Goal: Contribute content: Add original content to the website for others to see

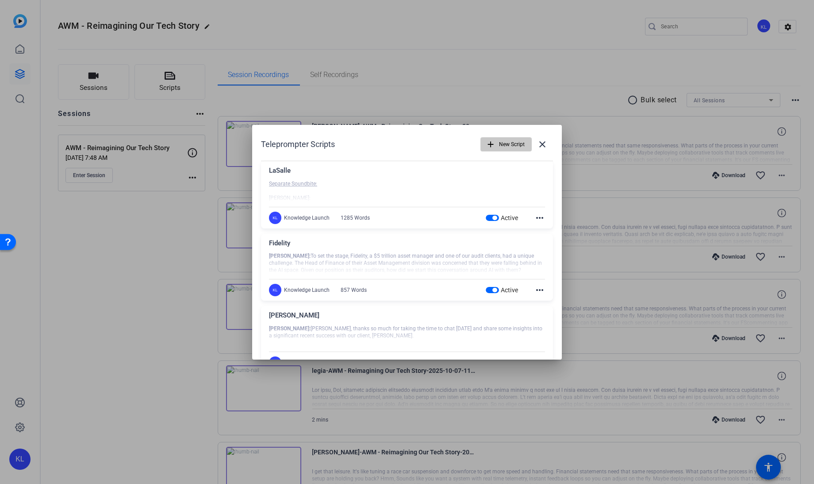
click at [499, 145] on span "New Script" at bounding box center [512, 144] width 26 height 17
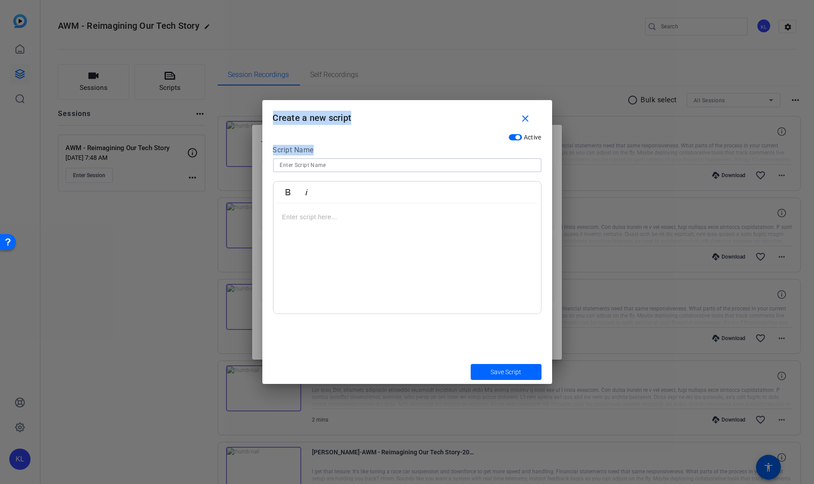
click at [331, 168] on input at bounding box center [407, 165] width 254 height 11
type input "Cerberus"
click at [325, 215] on p at bounding box center [407, 217] width 250 height 10
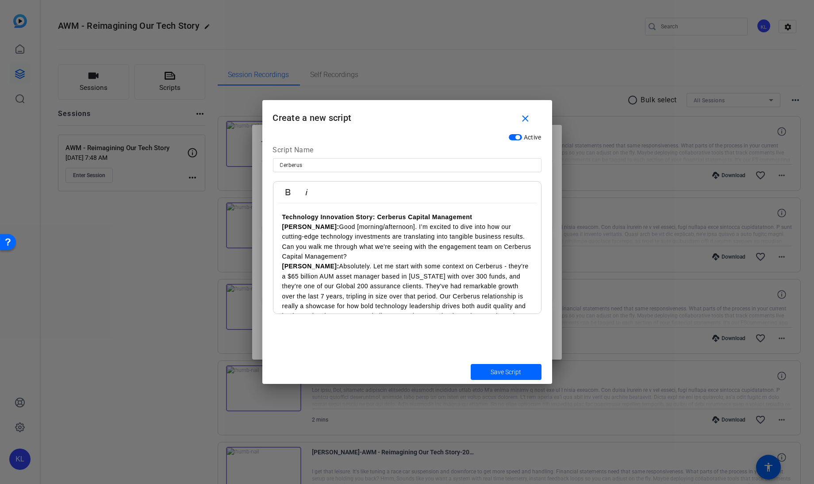
click at [479, 213] on p "Technology Innovation Story: Cerberus Capital Management" at bounding box center [407, 217] width 250 height 10
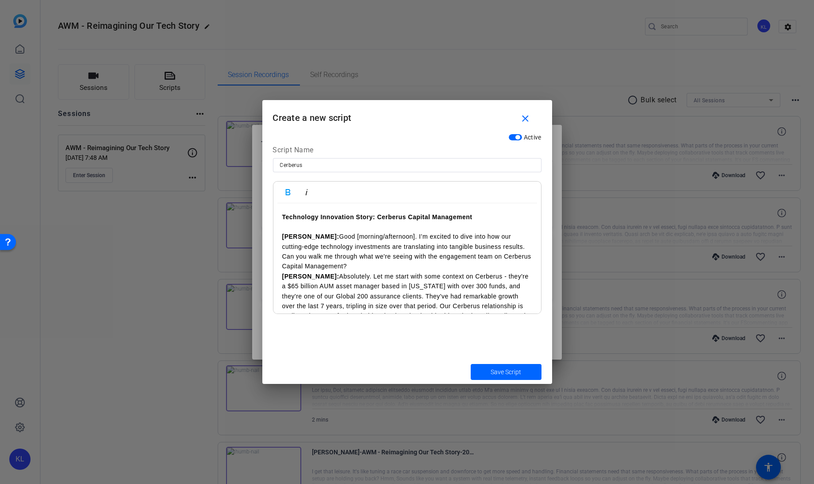
click at [329, 264] on p "[PERSON_NAME]: Good [morning/afternoon]. I’m excited to dive into how our cutti…" at bounding box center [407, 251] width 250 height 40
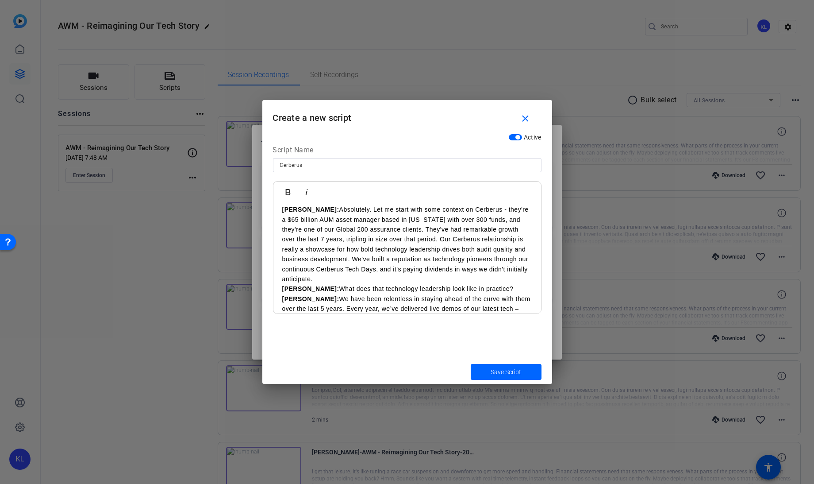
scroll to position [77, 0]
click at [345, 278] on p "[PERSON_NAME]: Absolutely. Let me start with some context on Cerberus - they're…" at bounding box center [407, 243] width 250 height 79
click at [479, 300] on p "[PERSON_NAME]: What does that technology leadership look like in practice?" at bounding box center [407, 298] width 250 height 10
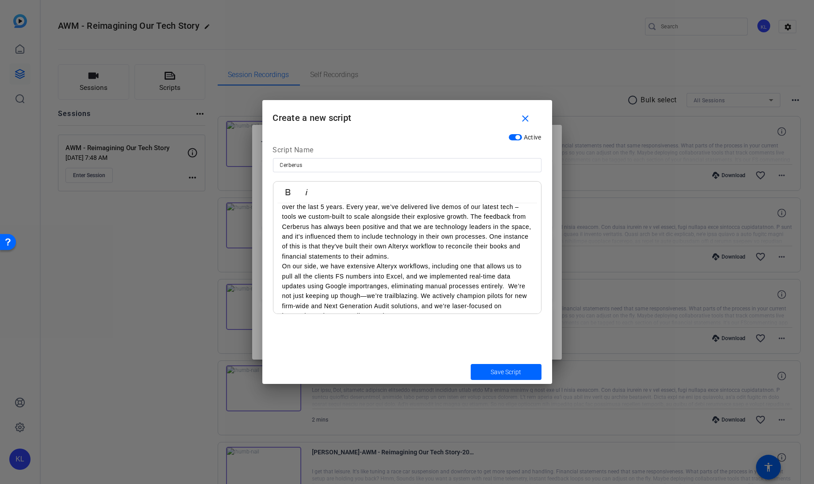
scroll to position [199, 0]
click at [285, 267] on p "On our side, we have extensive Alteryx workflows, including one that allows us …" at bounding box center [407, 289] width 250 height 59
click at [284, 266] on p "On our side, we have extensive Alteryx workflows, including one that allows us …" at bounding box center [407, 289] width 250 height 59
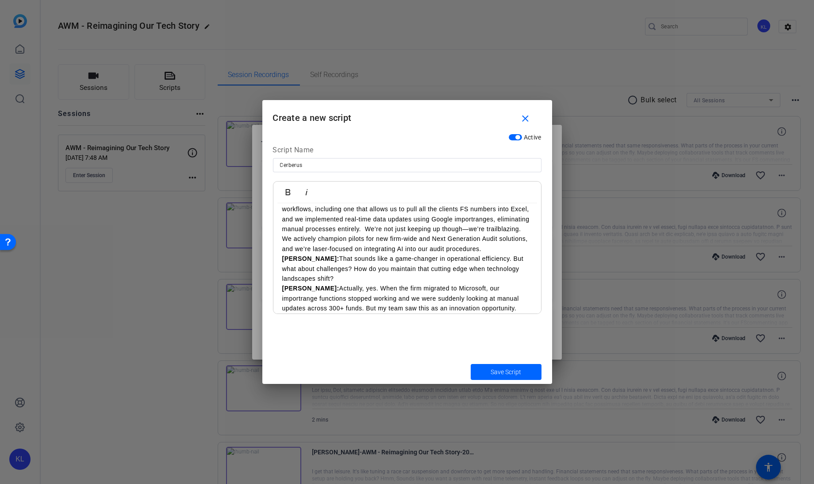
scroll to position [257, 0]
click at [321, 252] on p "[PERSON_NAME]: We have been relentless in staying ahead of the curve with them …" at bounding box center [407, 192] width 250 height 119
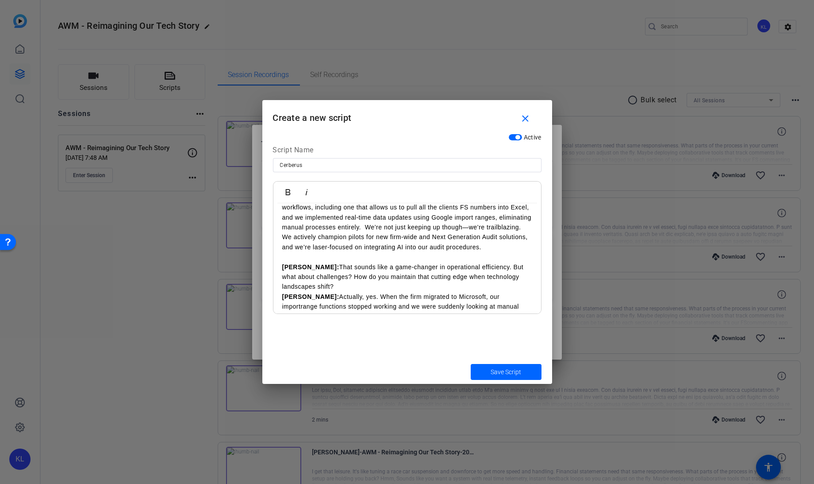
scroll to position [267, 0]
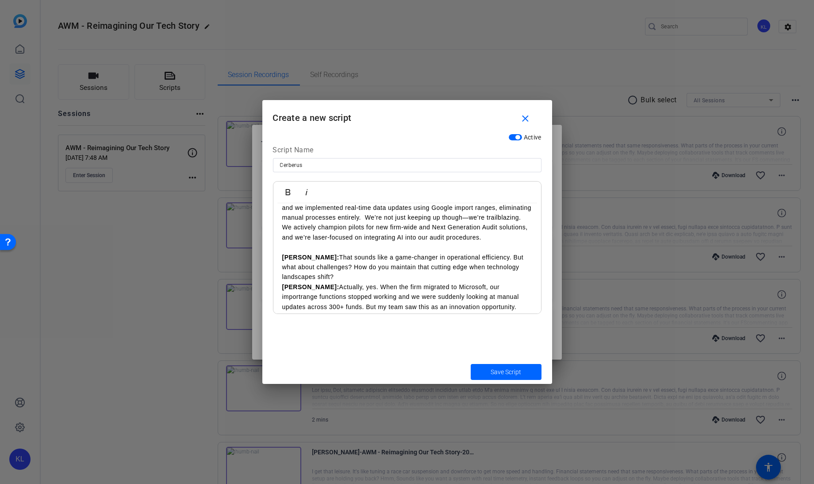
click at [311, 282] on p "[PERSON_NAME]: That sounds like a game-changer in operational efficiency. But w…" at bounding box center [407, 267] width 250 height 30
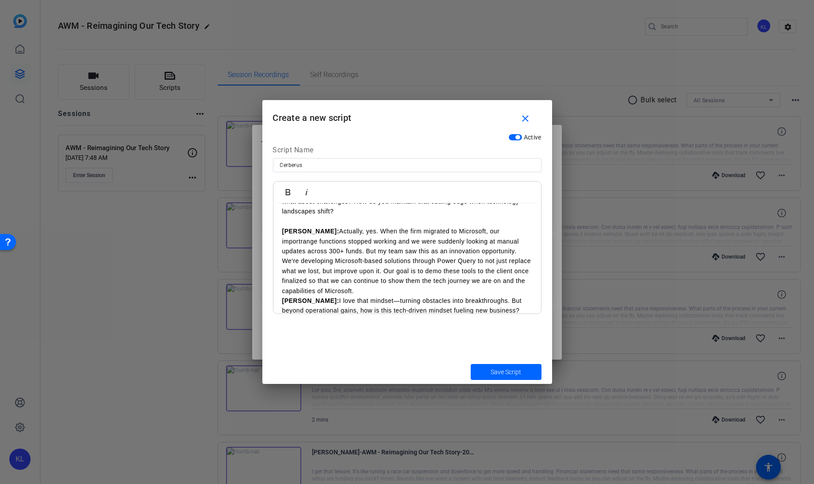
scroll to position [332, 0]
click at [336, 296] on p "[PERSON_NAME]: Actually, yes. When the firm migrated to Microsoft, our importra…" at bounding box center [407, 261] width 250 height 69
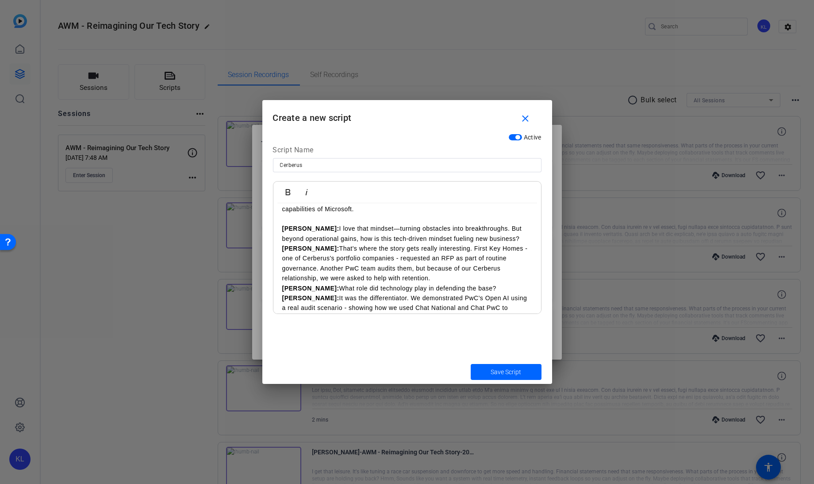
scroll to position [415, 0]
click at [501, 243] on p "[PERSON_NAME]: I love that mindset—turning obstacles into breakthroughs. But be…" at bounding box center [407, 233] width 250 height 20
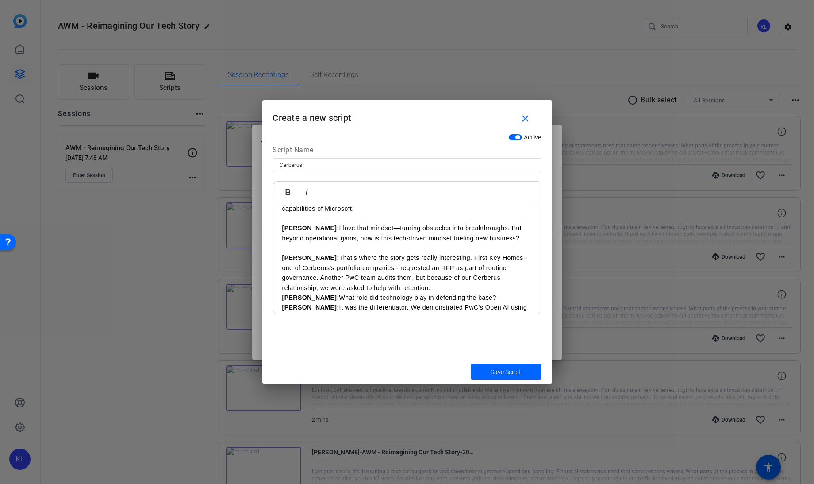
scroll to position [421, 0]
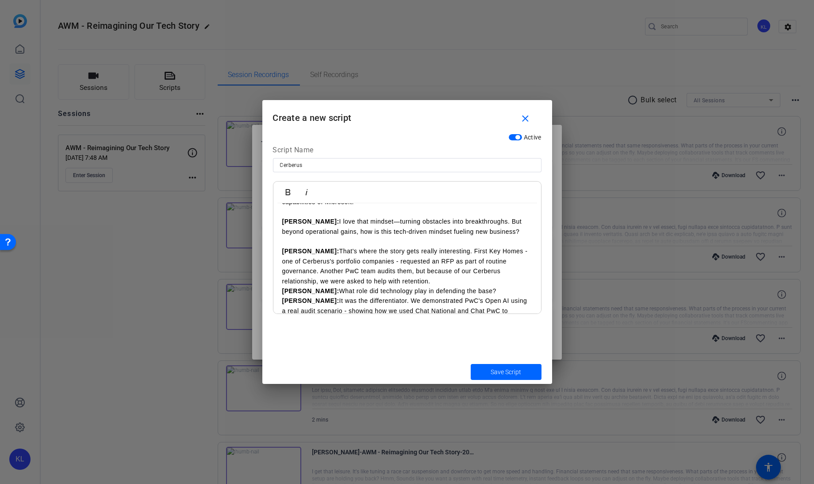
click at [377, 286] on p "[PERSON_NAME]: That's where the story gets really interesting. First Key Homes …" at bounding box center [407, 266] width 250 height 40
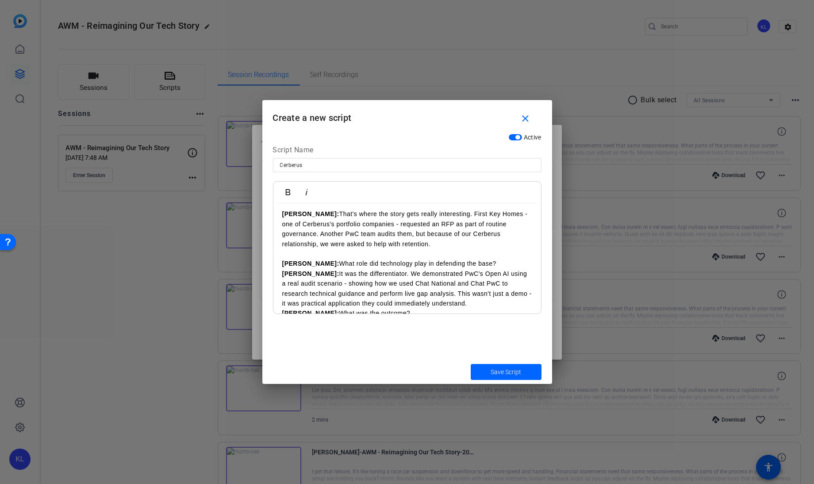
scroll to position [478, 0]
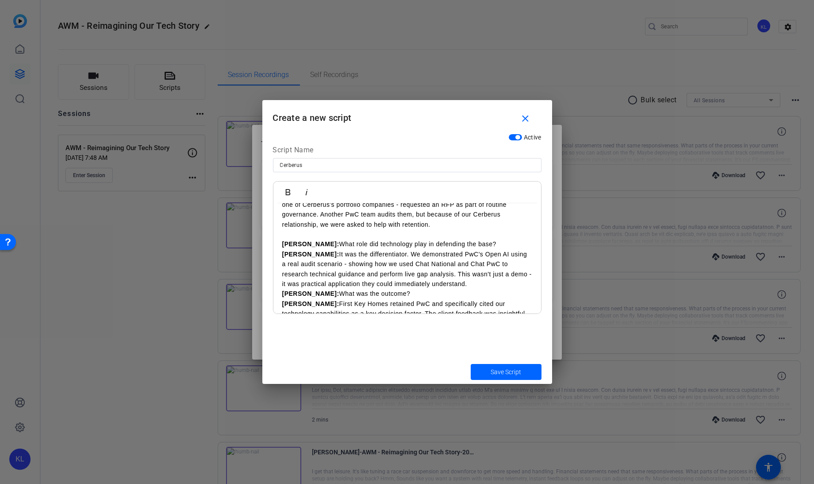
click at [458, 249] on p "[PERSON_NAME]: What role did technology play in defending the base?" at bounding box center [407, 244] width 250 height 10
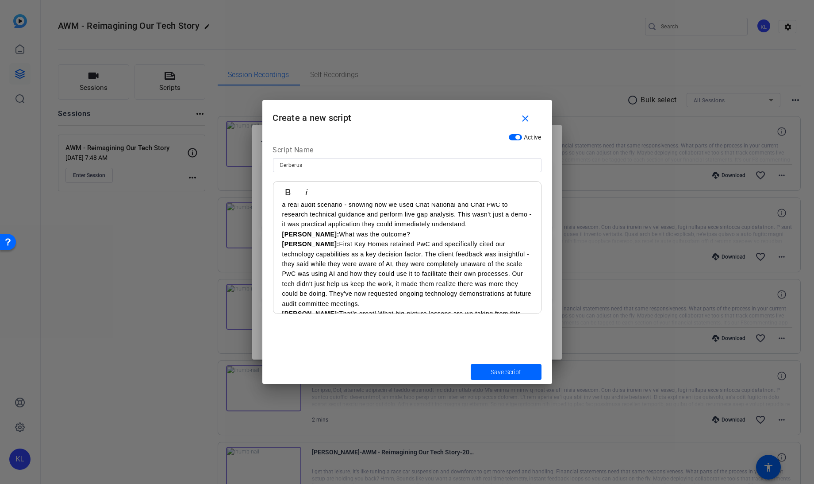
click at [451, 229] on p "Matt: It was the differentiator. We demonstrated PwC's Open AI using a real aud…" at bounding box center [407, 209] width 250 height 40
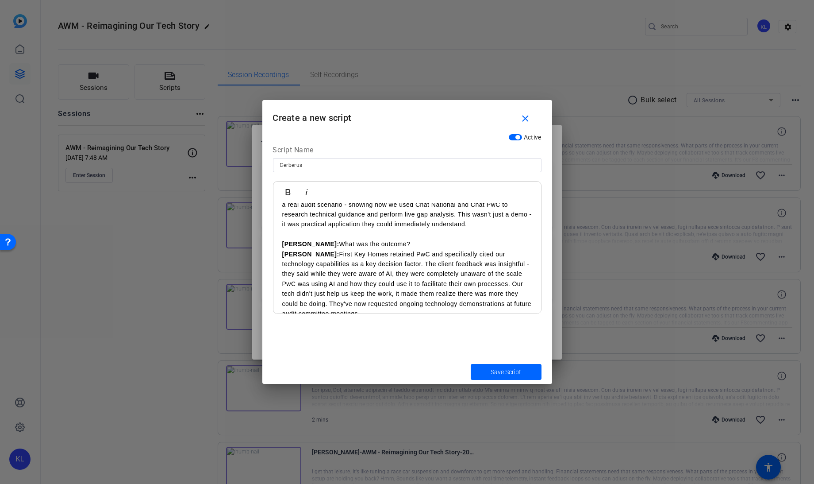
scroll to position [558, 0]
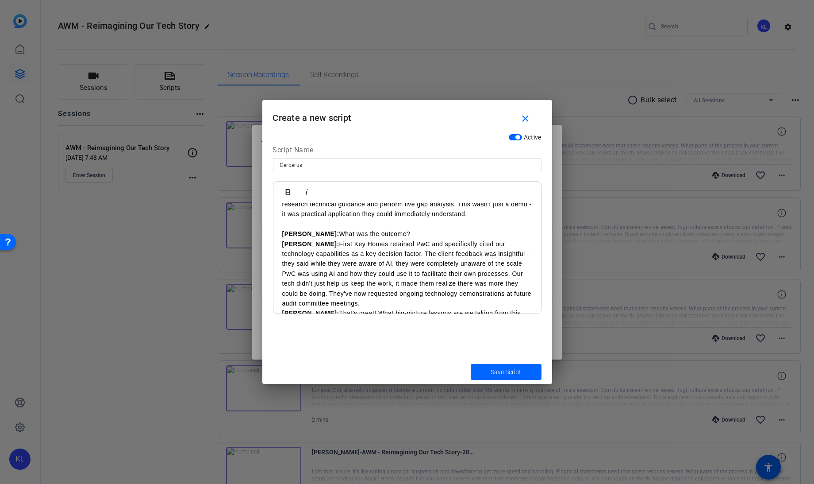
click at [390, 239] on p "[PERSON_NAME]: What was the outcome?" at bounding box center [407, 234] width 250 height 10
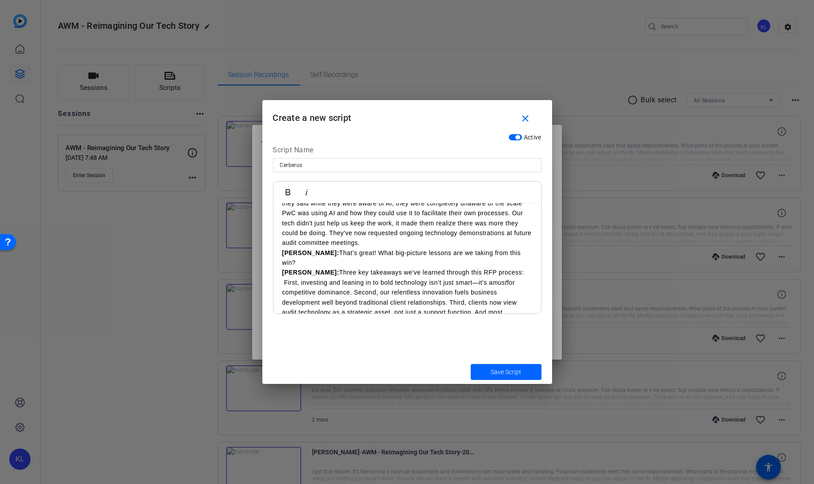
scroll to position [628, 0]
click at [356, 247] on p "[PERSON_NAME]: First Key Homes retained PwC and specifically cited our technolo…" at bounding box center [407, 212] width 250 height 69
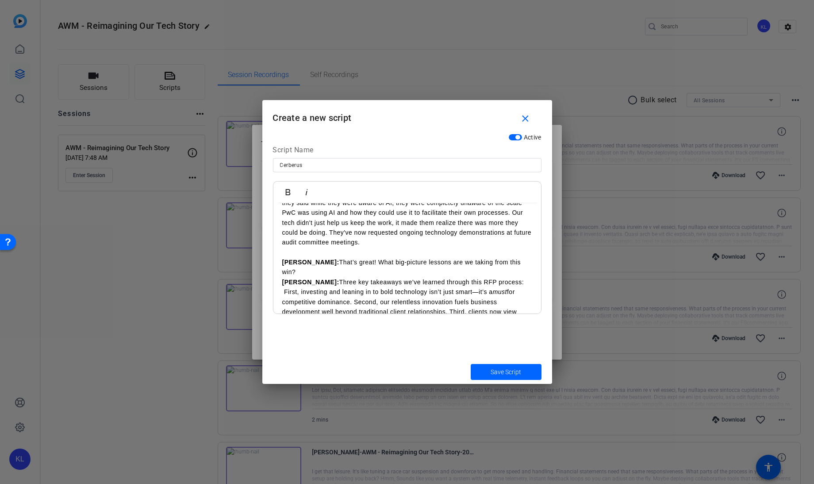
scroll to position [638, 0]
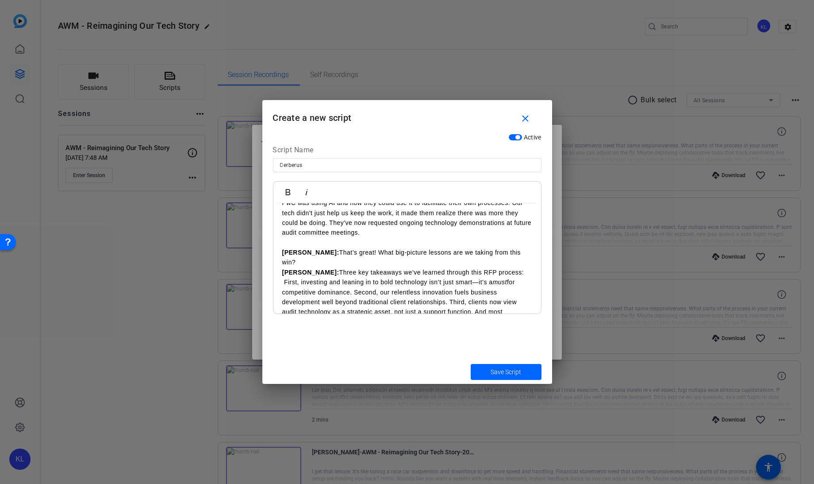
click at [507, 262] on p "[PERSON_NAME]: That’s great! What big-picture lessons are we taking from this w…" at bounding box center [407, 257] width 250 height 20
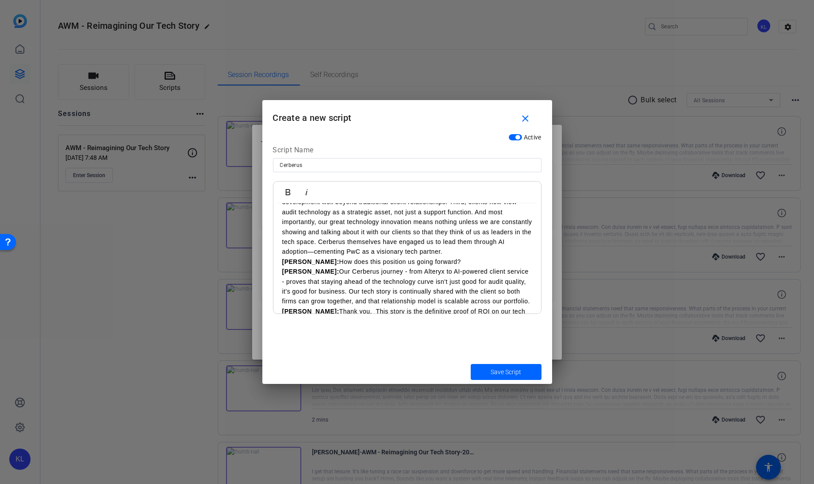
scroll to position [704, 0]
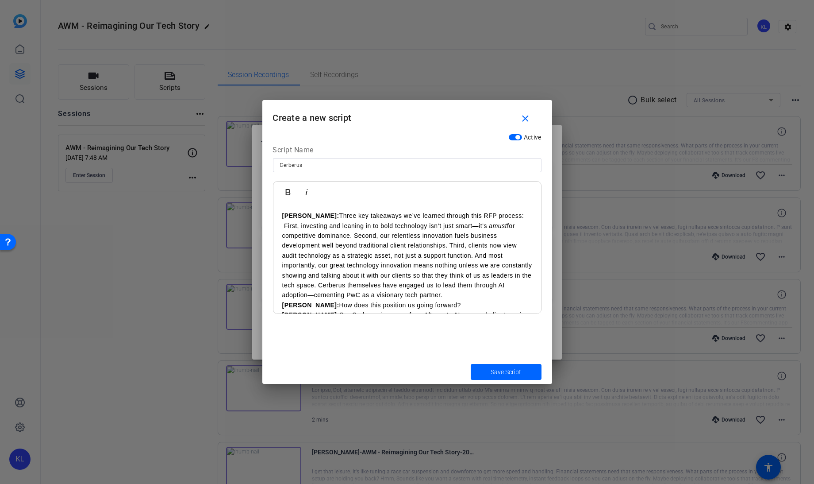
click at [486, 289] on p "[PERSON_NAME]: Three key takeaways we’ve learned through this RFP process: Firs…" at bounding box center [407, 255] width 250 height 89
click at [481, 293] on p "[PERSON_NAME]: Three key takeaways we’ve learned through this RFP process: Firs…" at bounding box center [407, 255] width 250 height 89
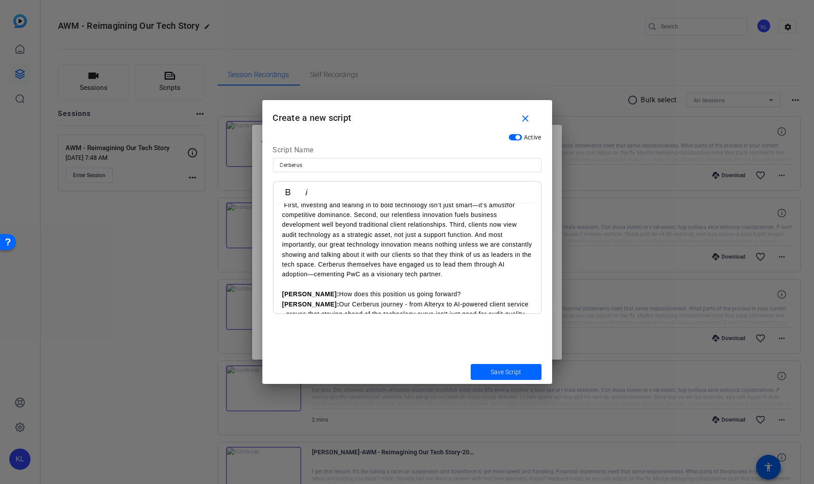
click at [424, 293] on p "[PERSON_NAME]: How does this position us going forward?" at bounding box center [407, 294] width 250 height 10
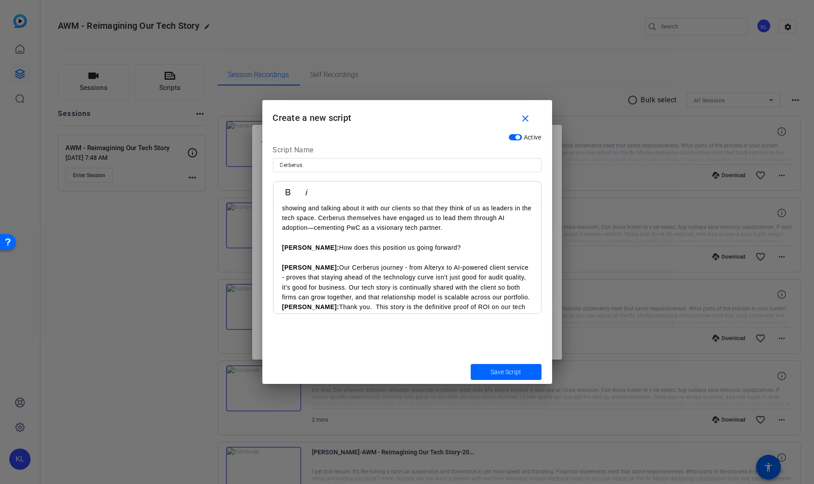
scroll to position [789, 0]
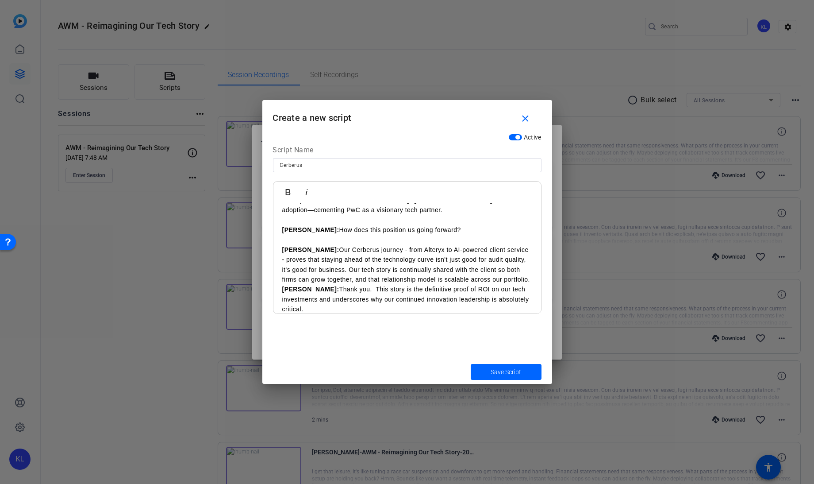
click at [502, 278] on p "[PERSON_NAME]: Our Cerberus journey - from Alteryx to AI-powered client service…" at bounding box center [407, 265] width 250 height 40
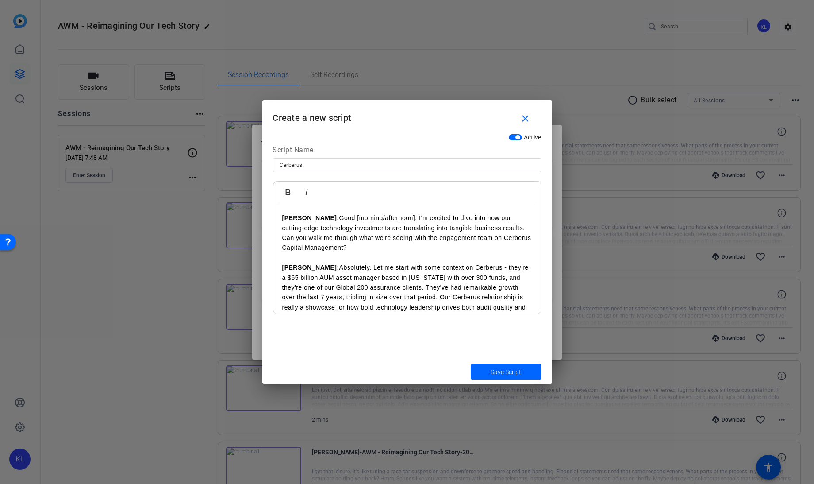
scroll to position [0, 0]
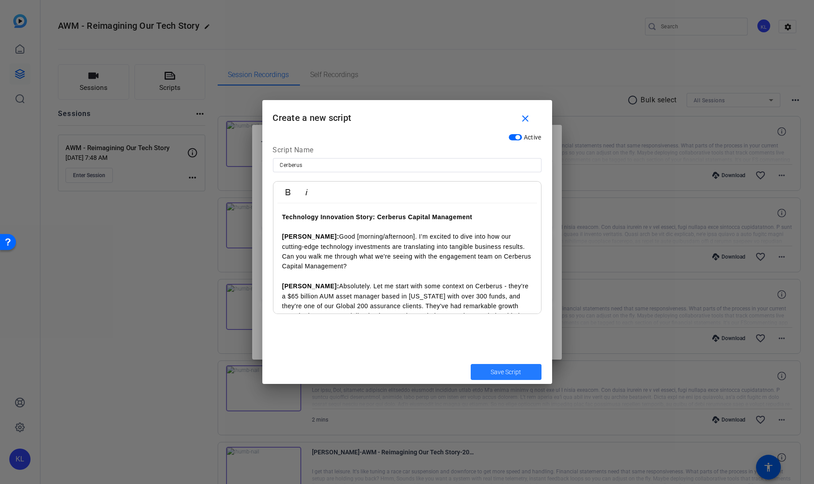
click at [511, 374] on span "Save Script" at bounding box center [506, 371] width 31 height 9
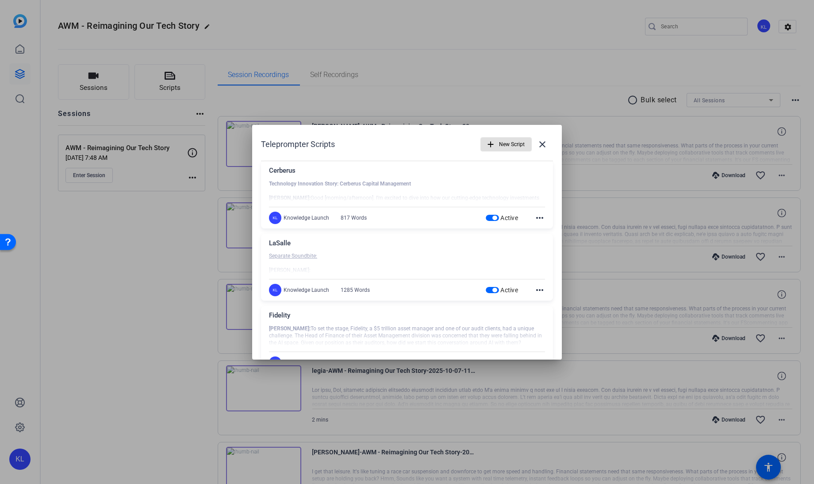
click at [493, 145] on span "button" at bounding box center [506, 144] width 50 height 21
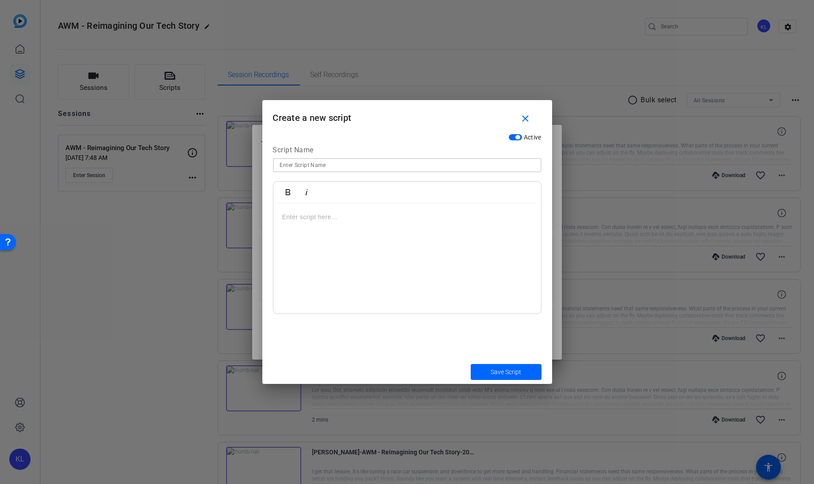
click at [398, 160] on input at bounding box center [407, 165] width 254 height 11
type input "iCapital"
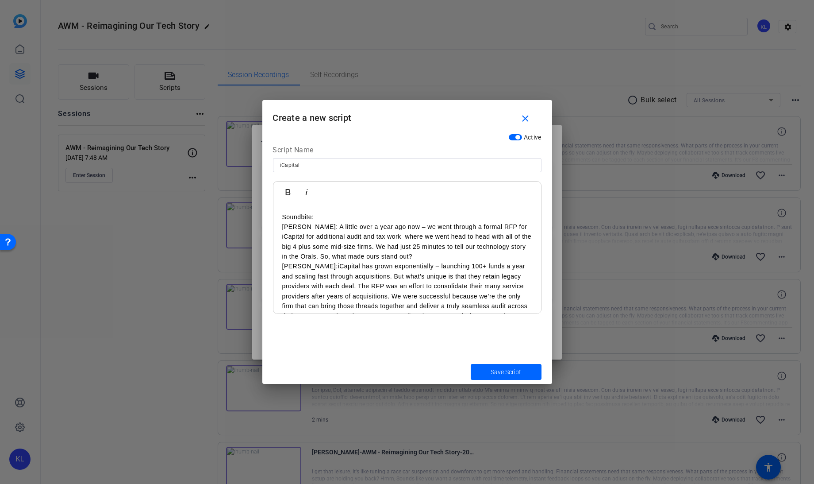
click at [320, 216] on p "Soundbite:" at bounding box center [407, 217] width 250 height 10
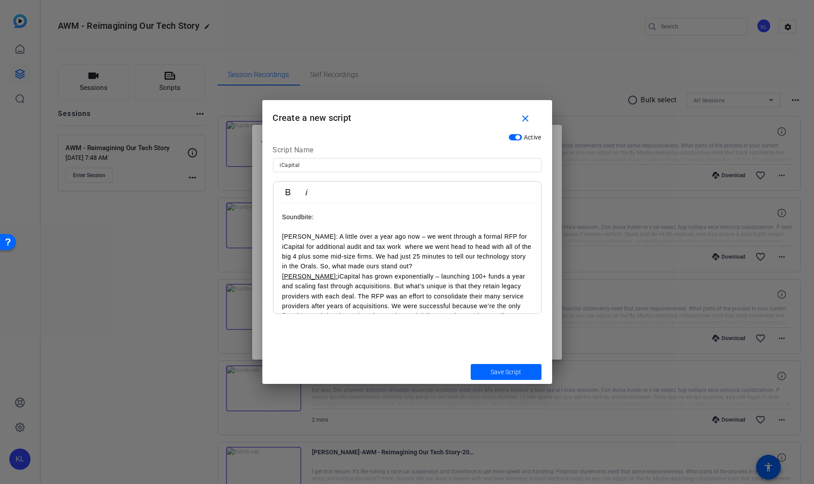
click at [425, 265] on p "[PERSON_NAME]: A little over a year ago now – we went through a formal RFP for …" at bounding box center [407, 251] width 250 height 40
drag, startPoint x: 310, startPoint y: 235, endPoint x: 273, endPoint y: 236, distance: 37.2
click at [273, 236] on div "Bold Italic Soundbite: [PERSON_NAME]: A little over a year ago now – we went th…" at bounding box center [407, 247] width 269 height 133
click at [285, 192] on icon "button" at bounding box center [287, 192] width 5 height 6
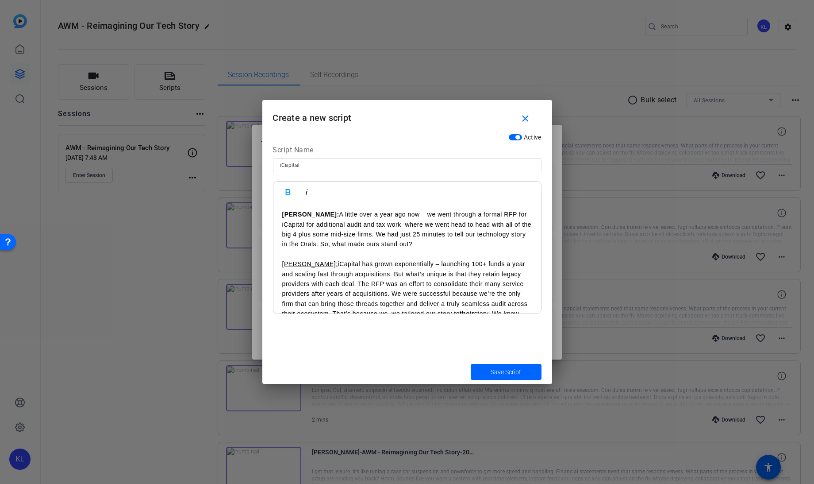
scroll to position [23, 0]
drag, startPoint x: 300, startPoint y: 262, endPoint x: 274, endPoint y: 264, distance: 26.6
click at [288, 189] on icon "button" at bounding box center [287, 192] width 5 height 6
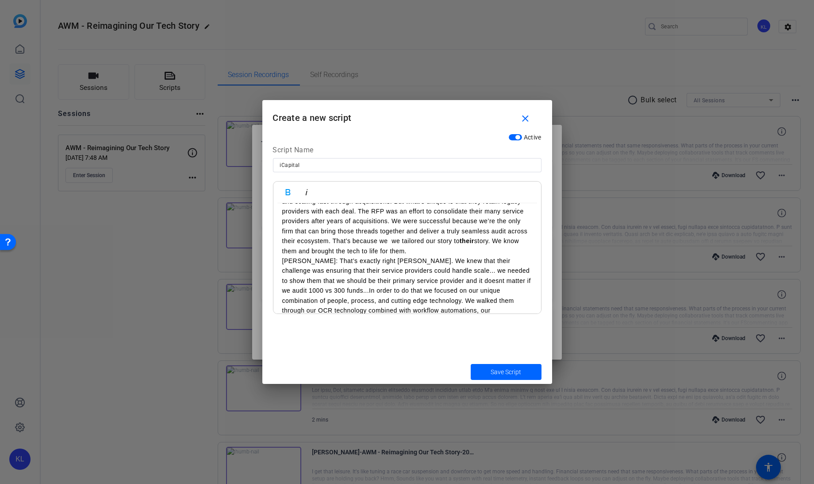
click at [399, 251] on p "[PERSON_NAME]: iCapital has grown exponentially – launching 100+ funds a year a…" at bounding box center [407, 220] width 250 height 69
drag, startPoint x: 306, startPoint y: 260, endPoint x: 263, endPoint y: 263, distance: 43.5
click at [263, 263] on div "Active Script Name iCapital Bold Italic Soundbite: [PERSON_NAME]: A little over…" at bounding box center [407, 244] width 290 height 230
click at [285, 190] on icon "button" at bounding box center [287, 192] width 5 height 6
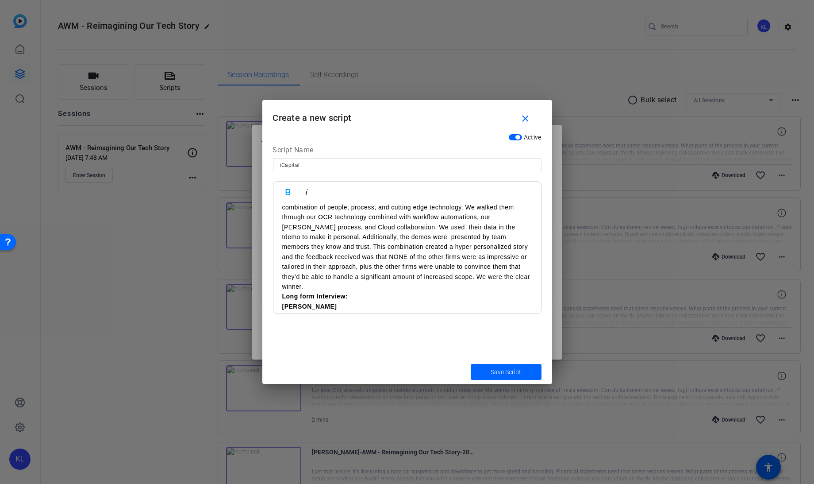
scroll to position [198, 0]
click at [483, 268] on p "[PERSON_NAME]: That’s exactly right [PERSON_NAME]. We knew that their challenge…" at bounding box center [407, 226] width 250 height 129
click at [477, 273] on p "[PERSON_NAME]: That’s exactly right [PERSON_NAME]. We knew that their challenge…" at bounding box center [407, 226] width 250 height 129
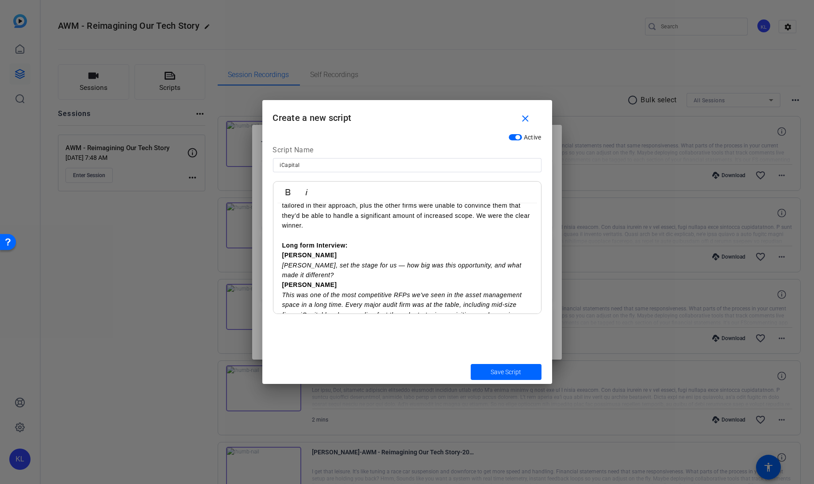
scroll to position [264, 0]
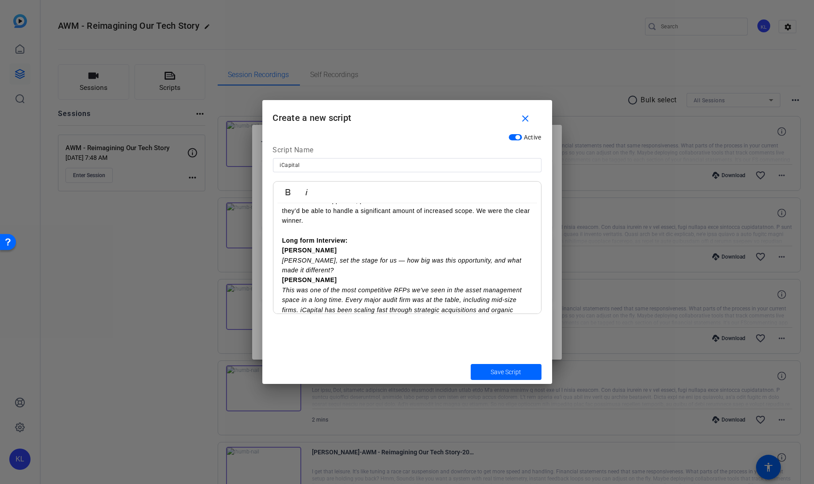
click at [346, 235] on p "Long form Interview:" at bounding box center [407, 240] width 250 height 10
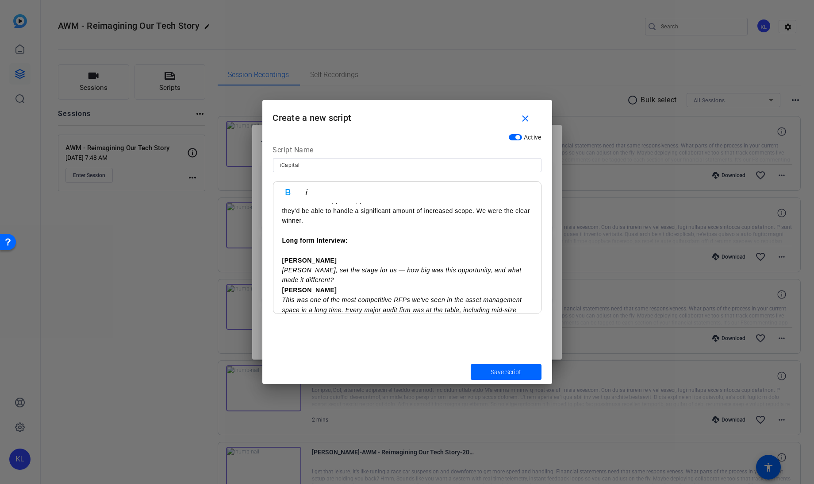
click at [322, 266] on em "[PERSON_NAME], set the stage for us — how big was this opportunity, and what ma…" at bounding box center [401, 274] width 239 height 17
click at [311, 266] on p "[PERSON_NAME] [PERSON_NAME], set the stage for us — how big was this opportunit…" at bounding box center [407, 270] width 250 height 30
drag, startPoint x: 312, startPoint y: 266, endPoint x: 282, endPoint y: 259, distance: 31.0
click at [282, 259] on p "[PERSON_NAME] [PERSON_NAME], set the stage for us — how big was this opportunit…" at bounding box center [407, 270] width 250 height 30
click at [308, 187] on icon "button" at bounding box center [306, 192] width 11 height 11
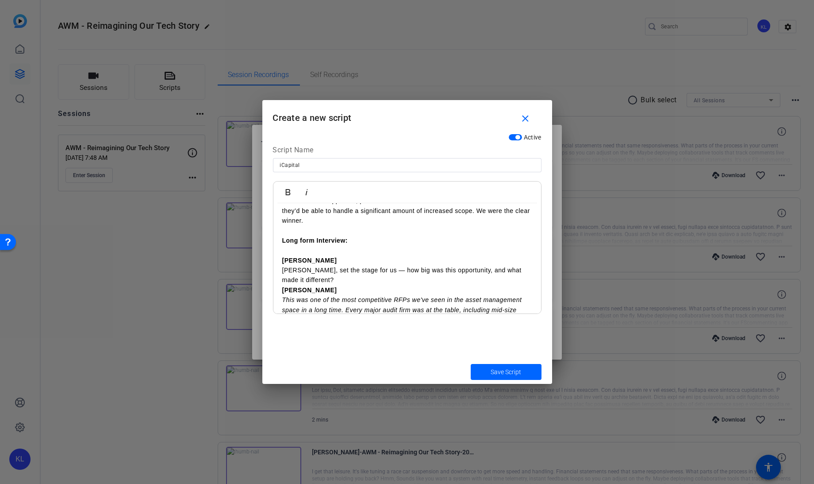
click at [317, 266] on p "[PERSON_NAME] [PERSON_NAME], set the stage for us — how big was this opportunit…" at bounding box center [407, 270] width 250 height 30
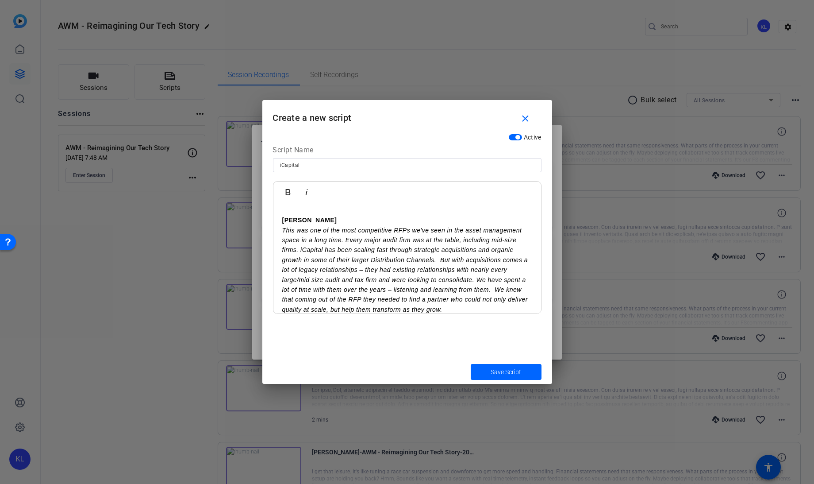
scroll to position [343, 0]
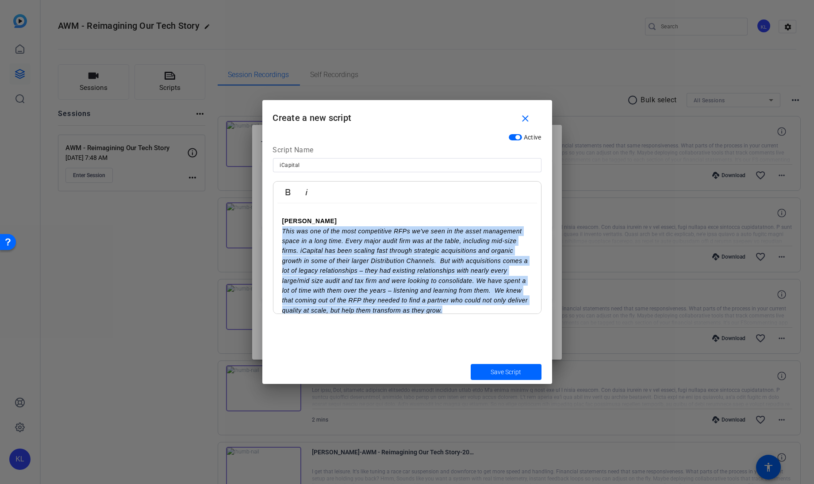
drag, startPoint x: 473, startPoint y: 300, endPoint x: 268, endPoint y: 221, distance: 219.3
click at [268, 221] on div "Active Script Name iCapital Bold Italic Soundbite: [PERSON_NAME]: A little over…" at bounding box center [407, 244] width 290 height 230
click at [308, 189] on icon "button" at bounding box center [306, 192] width 11 height 11
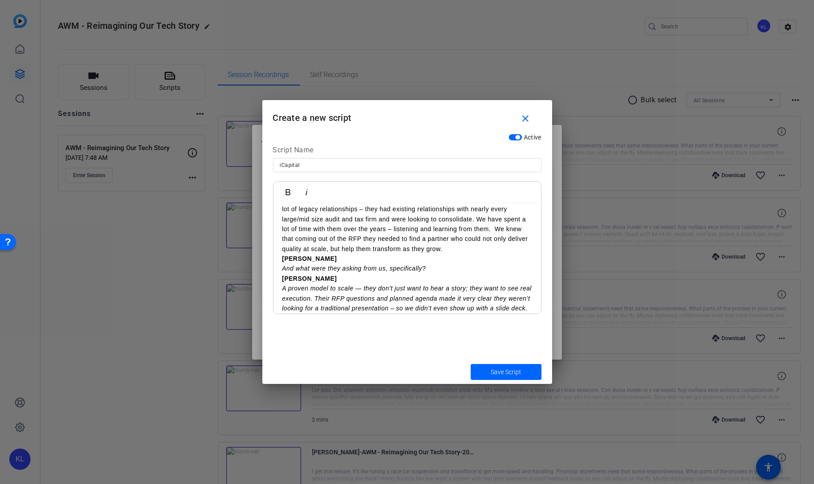
scroll to position [404, 0]
click at [476, 239] on p "[PERSON_NAME] This was one of the most competitive RFPs we've seen in the asset…" at bounding box center [407, 203] width 250 height 99
click at [427, 253] on p "[PERSON_NAME] And what were they asking from us, specifically?" at bounding box center [407, 263] width 250 height 20
click at [427, 259] on p "[PERSON_NAME] And what were they asking from us, specifically?" at bounding box center [407, 263] width 250 height 20
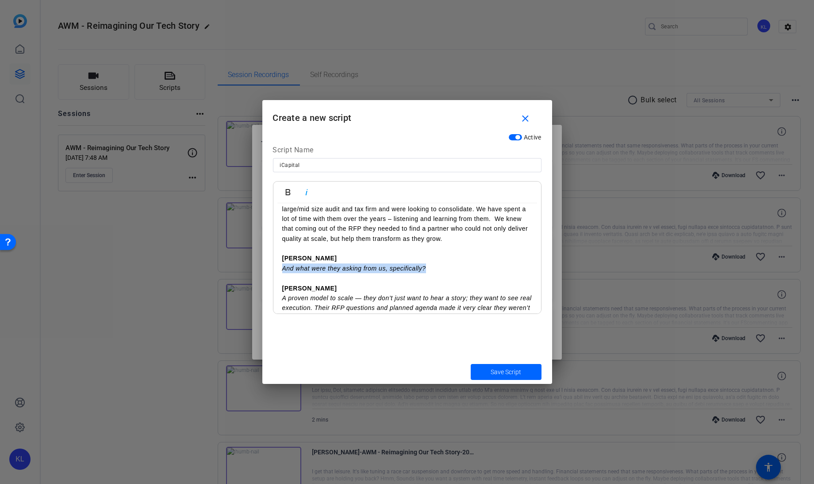
drag, startPoint x: 427, startPoint y: 259, endPoint x: 274, endPoint y: 258, distance: 152.7
click at [274, 258] on div "Soundbite: [PERSON_NAME]: A little over a year ago now – we went through a form…" at bounding box center [407, 362] width 268 height 1147
click at [306, 194] on icon "button" at bounding box center [306, 192] width 2 height 6
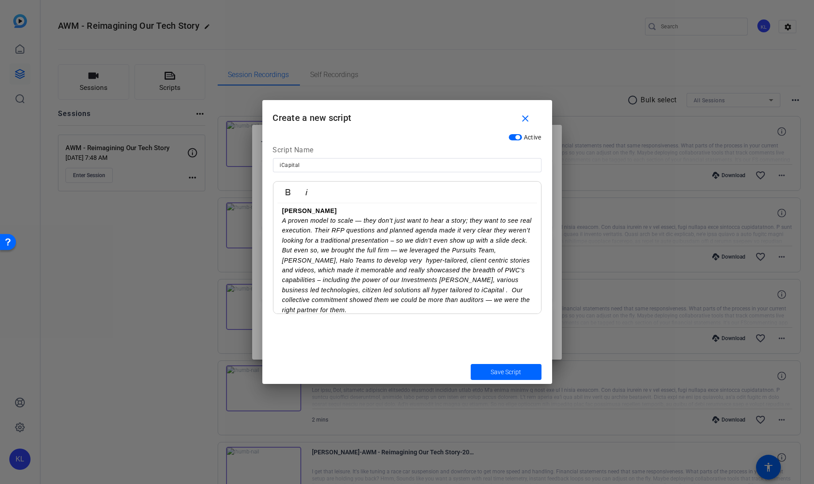
scroll to position [492, 0]
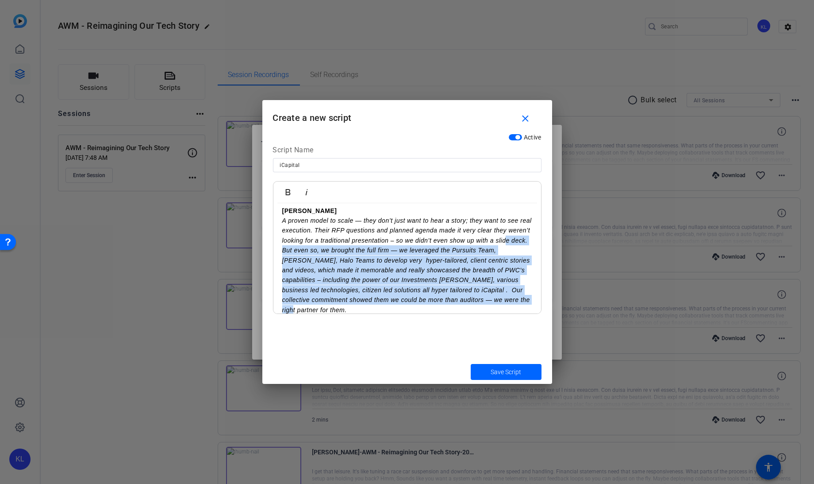
drag, startPoint x: 337, startPoint y: 299, endPoint x: 291, endPoint y: 245, distance: 71.6
click at [291, 245] on p "[PERSON_NAME] A proven model to scale — they don’t just want to hear a story; t…" at bounding box center [407, 260] width 250 height 109
click at [309, 262] on em "A proven model to scale — they don’t just want to hear a story; they want to se…" at bounding box center [407, 265] width 250 height 96
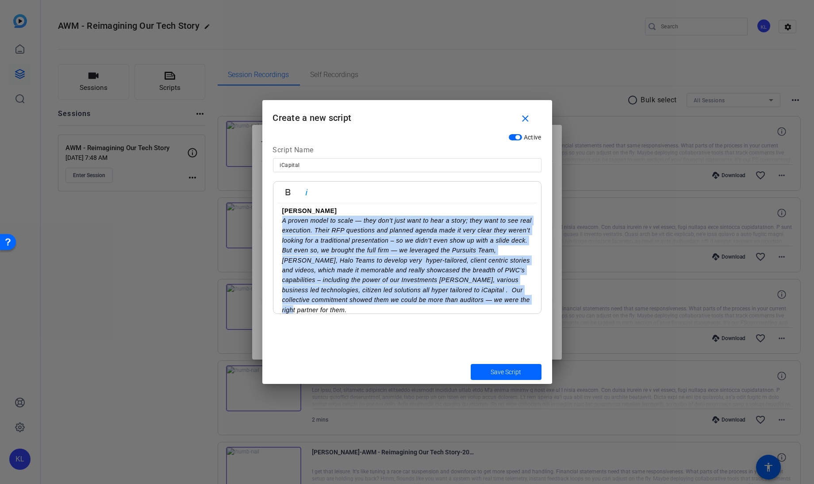
drag, startPoint x: 341, startPoint y: 297, endPoint x: 276, endPoint y: 213, distance: 106.0
click at [276, 213] on div "Soundbite: [PERSON_NAME]: A little over a year ago now – we went through a form…" at bounding box center [407, 284] width 268 height 1147
click at [308, 189] on icon "button" at bounding box center [306, 192] width 11 height 11
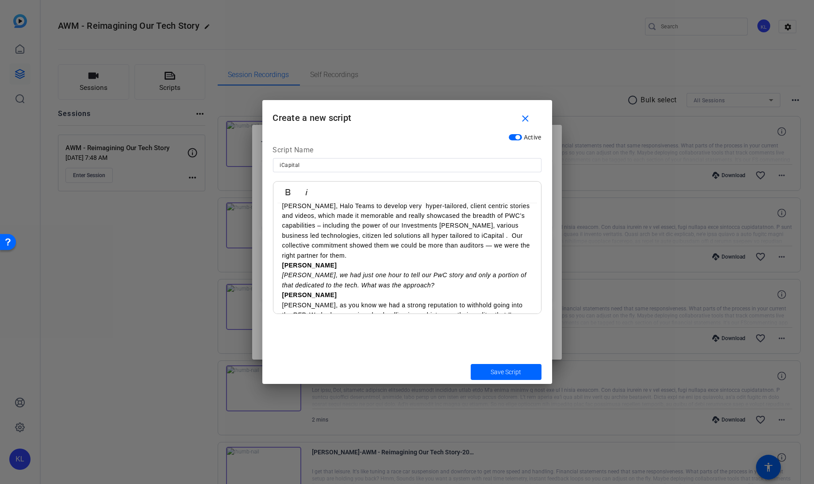
click at [337, 246] on p "[PERSON_NAME] A proven model to scale — they don’t just want to hear a story; t…" at bounding box center [407, 205] width 250 height 109
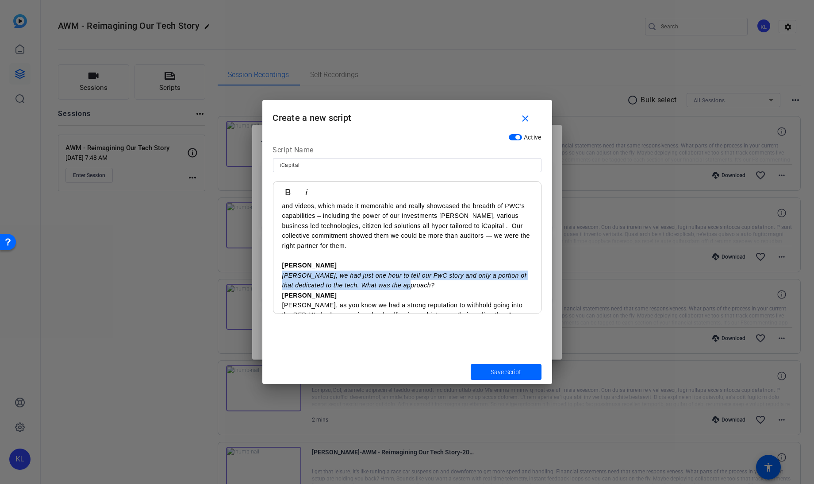
drag, startPoint x: 426, startPoint y: 278, endPoint x: 281, endPoint y: 270, distance: 145.3
click at [281, 270] on div "Soundbite: [PERSON_NAME]: A little over a year ago now – we went through a form…" at bounding box center [407, 225] width 268 height 1157
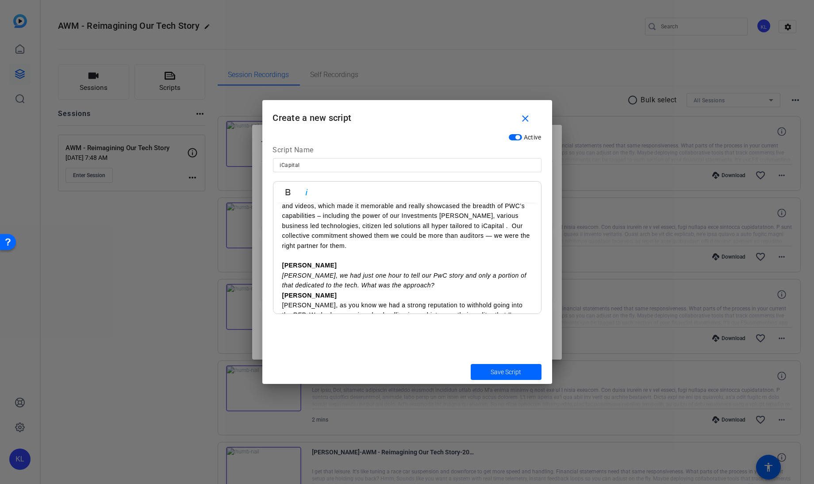
click at [440, 290] on p "[PERSON_NAME] [PERSON_NAME], as you know we had a strong reputation to withhold…" at bounding box center [407, 364] width 250 height 149
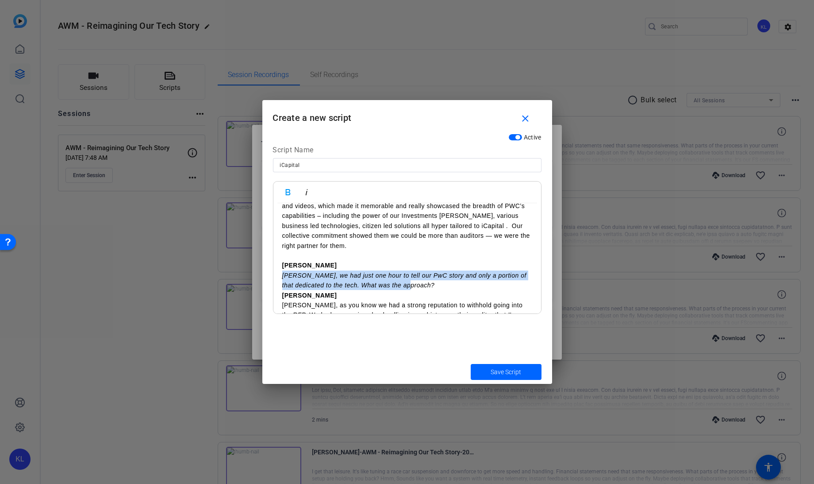
drag, startPoint x: 427, startPoint y: 277, endPoint x: 281, endPoint y: 267, distance: 147.3
click at [281, 267] on div "Soundbite: [PERSON_NAME]: A little over a year ago now – we went through a form…" at bounding box center [407, 225] width 268 height 1157
click at [309, 193] on icon "button" at bounding box center [306, 192] width 11 height 11
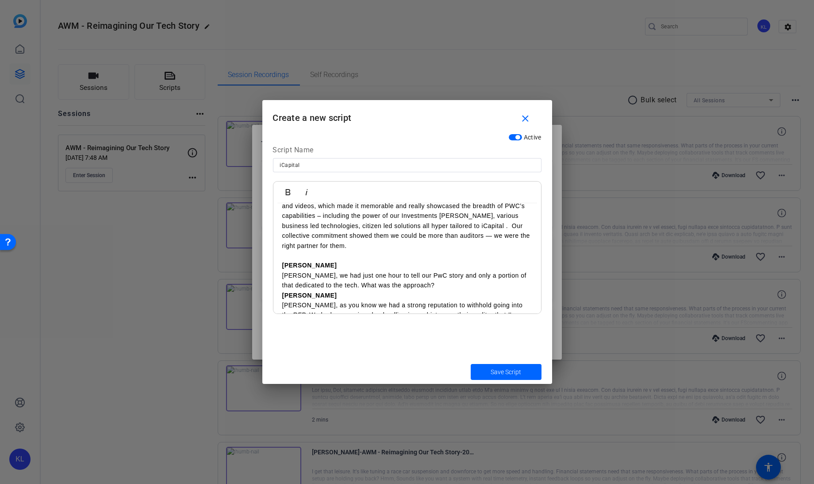
click at [423, 275] on p "[PERSON_NAME] [PERSON_NAME], we had just one hour to tell our PwC story and onl…" at bounding box center [407, 275] width 250 height 30
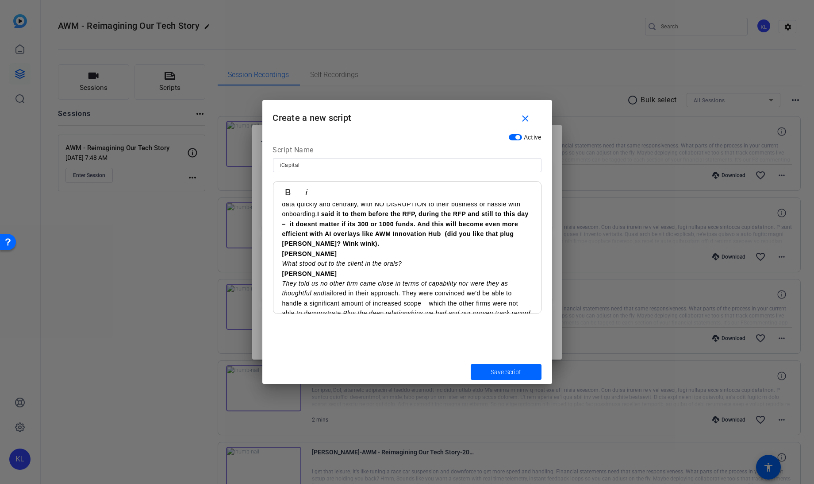
scroll to position [757, 0]
click at [376, 234] on p "[PERSON_NAME] [PERSON_NAME], as you know we had a strong reputation to withhold…" at bounding box center [407, 173] width 250 height 149
drag, startPoint x: 408, startPoint y: 253, endPoint x: 269, endPoint y: 258, distance: 139.1
click at [269, 258] on div "Active Script Name iCapital Bold Italic Soundbite: [PERSON_NAME]: A little over…" at bounding box center [407, 244] width 290 height 230
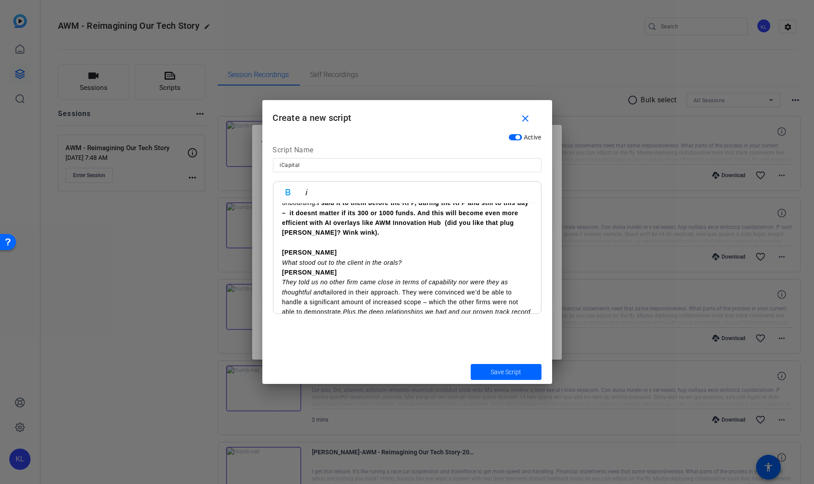
click at [269, 258] on div "Active Script Name iCapital Bold Italic Soundbite: [PERSON_NAME]: A little over…" at bounding box center [407, 244] width 290 height 230
drag, startPoint x: 404, startPoint y: 250, endPoint x: 278, endPoint y: 250, distance: 126.6
click at [278, 250] on div "Soundbite: [PERSON_NAME]: A little over a year ago now – we went through a form…" at bounding box center [407, 24] width 268 height 1177
click at [307, 188] on icon "button" at bounding box center [306, 192] width 11 height 11
click at [416, 249] on p "[PERSON_NAME] What stood out to the client in the orals?" at bounding box center [407, 257] width 250 height 20
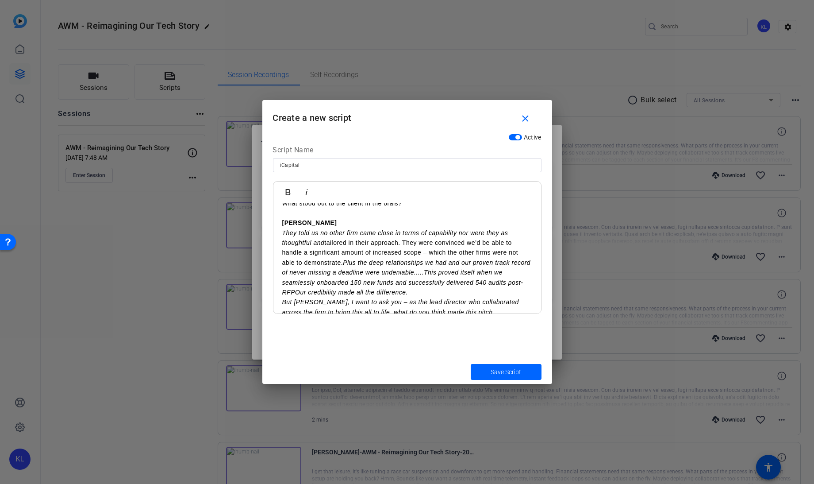
scroll to position [829, 0]
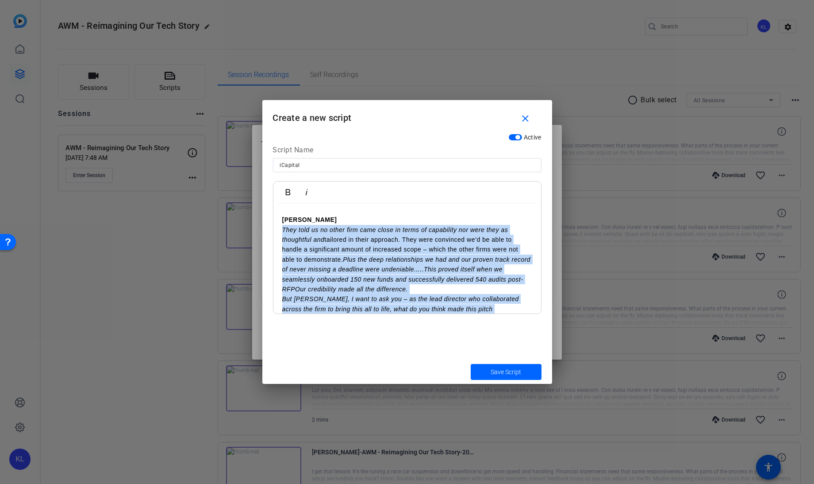
drag, startPoint x: 507, startPoint y: 300, endPoint x: 239, endPoint y: 220, distance: 279.2
click at [239, 220] on div "Teleprompter Scripts add New Script close Cerberus Technology Innovation Story:…" at bounding box center [407, 242] width 814 height 484
click at [288, 187] on icon "button" at bounding box center [288, 192] width 11 height 11
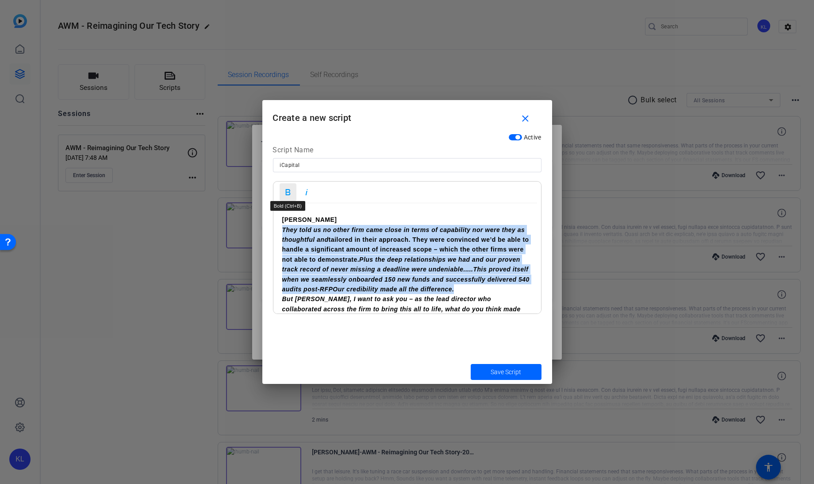
click at [289, 191] on icon "button" at bounding box center [288, 192] width 11 height 11
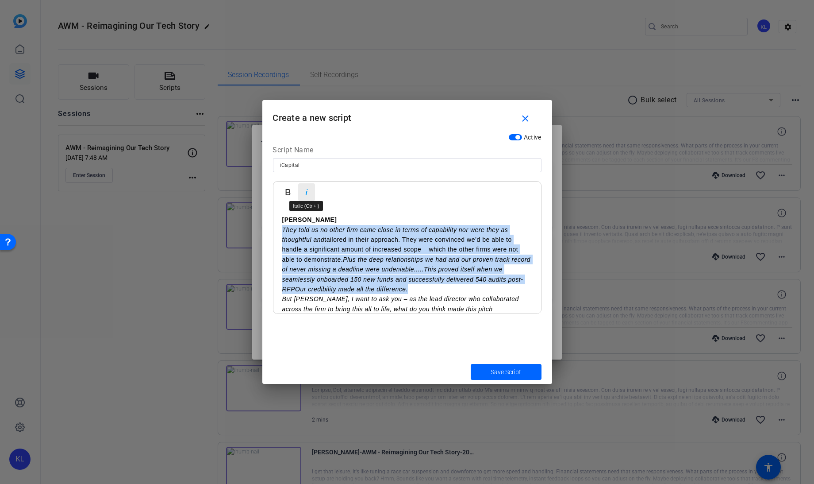
click at [307, 190] on icon "button" at bounding box center [306, 192] width 11 height 11
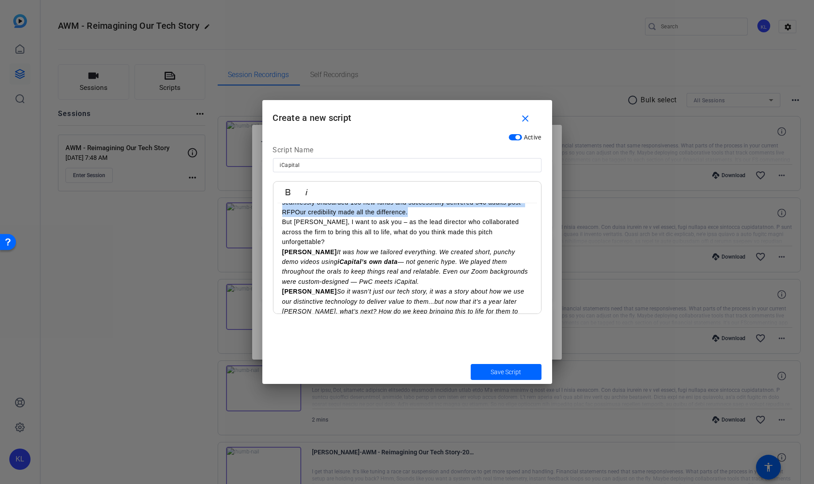
scroll to position [907, 0]
click at [512, 223] on p "But [PERSON_NAME], I want to ask you – as the lead director who collaborated ac…" at bounding box center [407, 231] width 250 height 30
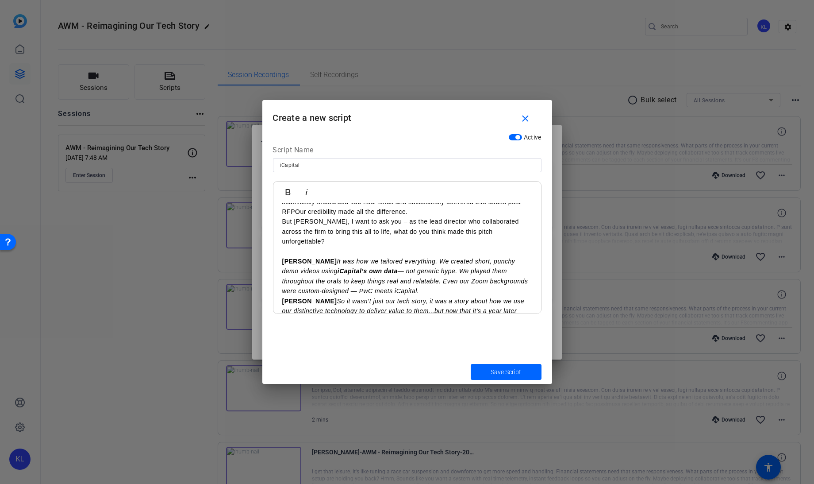
click at [416, 270] on p "[PERSON_NAME] It was how we tailored everything. We created short, punchy demo …" at bounding box center [407, 276] width 250 height 40
drag, startPoint x: 410, startPoint y: 271, endPoint x: 310, endPoint y: 239, distance: 105.0
click at [310, 256] on p "[PERSON_NAME] It was how we tailored everything. We created short, punchy demo …" at bounding box center [407, 276] width 250 height 40
click at [306, 189] on icon "button" at bounding box center [306, 192] width 11 height 11
click at [306, 258] on strong "[PERSON_NAME]" at bounding box center [309, 261] width 55 height 7
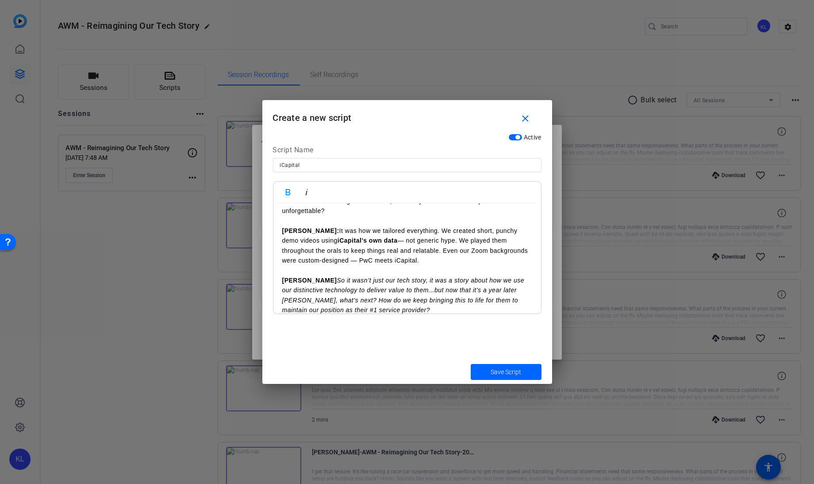
scroll to position [938, 0]
click at [304, 276] on strong "[PERSON_NAME]" at bounding box center [309, 279] width 55 height 7
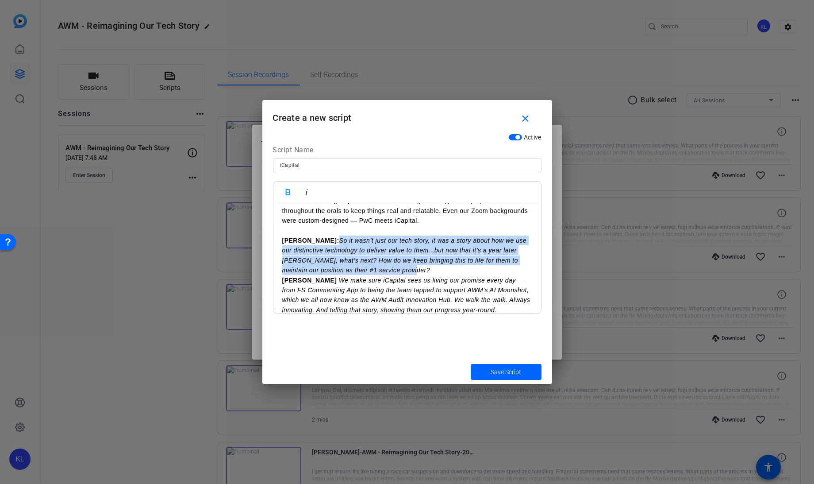
drag, startPoint x: 404, startPoint y: 250, endPoint x: 310, endPoint y: 218, distance: 99.9
click at [310, 235] on p "[PERSON_NAME]: So it wasn’t just our tech story, it was a story about how we us…" at bounding box center [407, 255] width 250 height 40
click at [304, 191] on icon "button" at bounding box center [306, 192] width 11 height 11
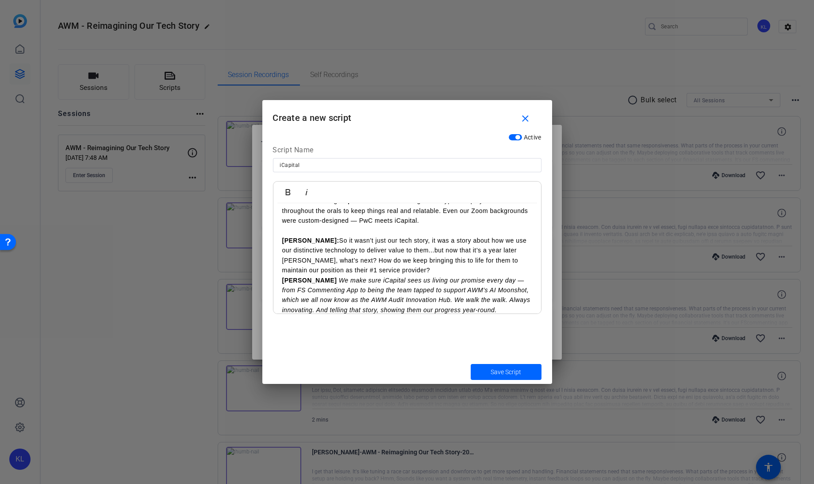
click at [396, 244] on p "[PERSON_NAME]: So it wasn’t just our tech story, it was a story about how we us…" at bounding box center [407, 255] width 250 height 40
click at [394, 277] on em "We make sure iCapital sees us living our promise every day — from FS Commenting…" at bounding box center [406, 295] width 248 height 37
click at [401, 248] on p "[PERSON_NAME]: So it wasn’t just our tech story, it was a story about how we us…" at bounding box center [407, 255] width 250 height 40
click at [307, 286] on strong "[PERSON_NAME]" at bounding box center [309, 289] width 55 height 7
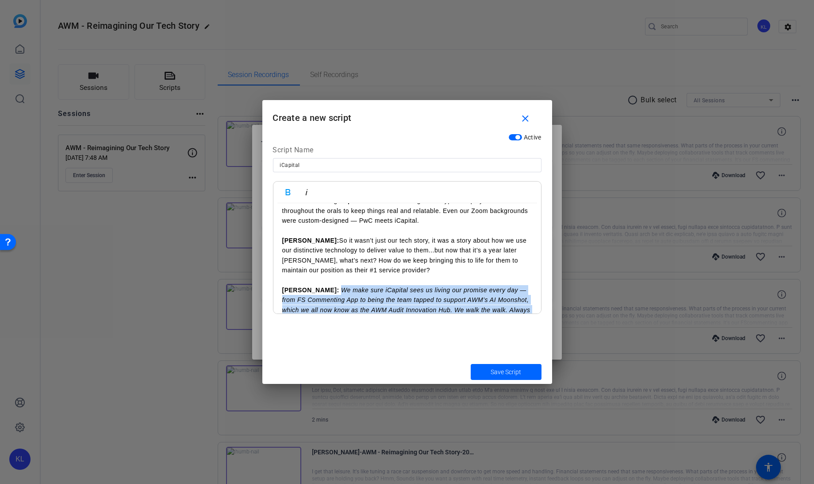
drag, startPoint x: 510, startPoint y: 297, endPoint x: 314, endPoint y: 272, distance: 197.6
click at [314, 285] on p "[PERSON_NAME]: We make sure iCapital sees us living our promise every day — fro…" at bounding box center [407, 305] width 250 height 40
click at [303, 189] on icon "button" at bounding box center [306, 192] width 11 height 11
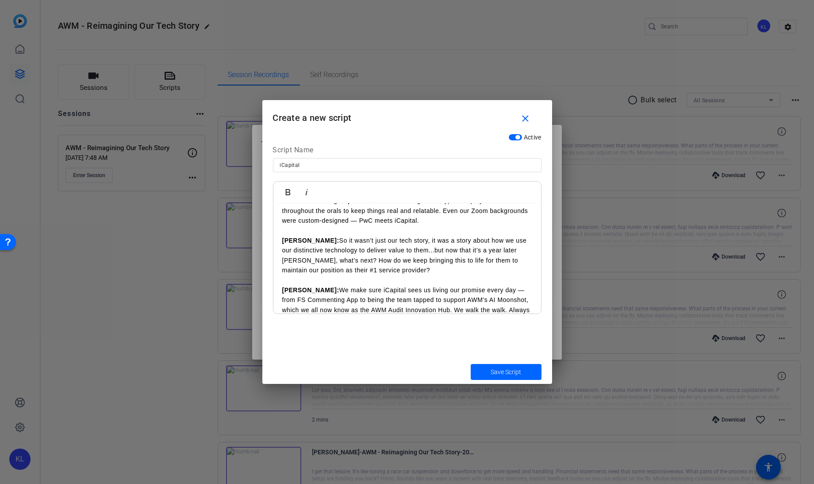
scroll to position [1036, 0]
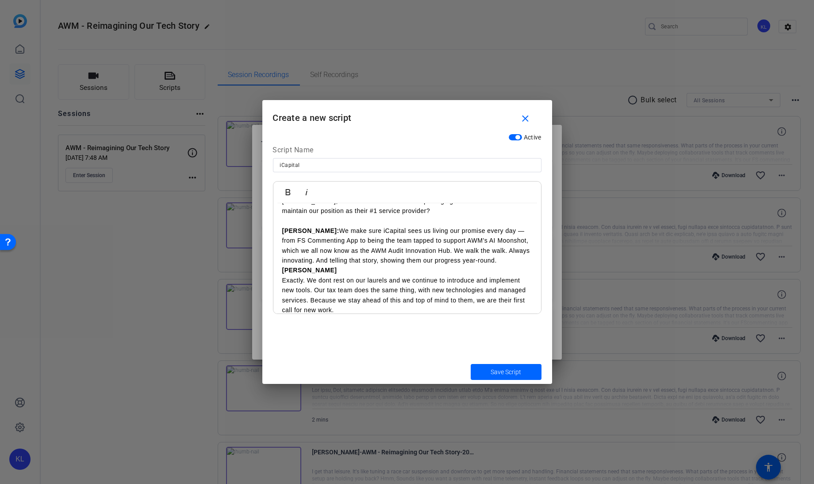
click at [516, 240] on p "[PERSON_NAME]: We make sure iCapital sees us living our promise every day — fro…" at bounding box center [407, 246] width 250 height 40
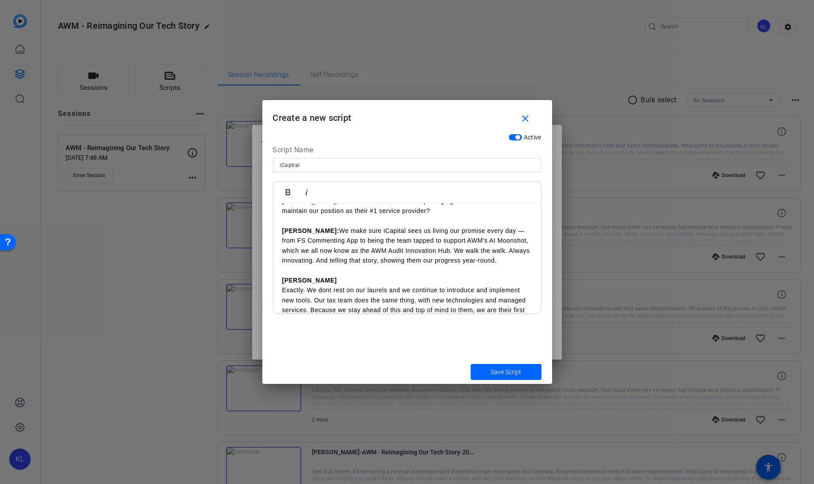
click at [349, 302] on p "[PERSON_NAME] Exactly. We dont rest on our laurels and we continue to introduce…" at bounding box center [407, 300] width 250 height 50
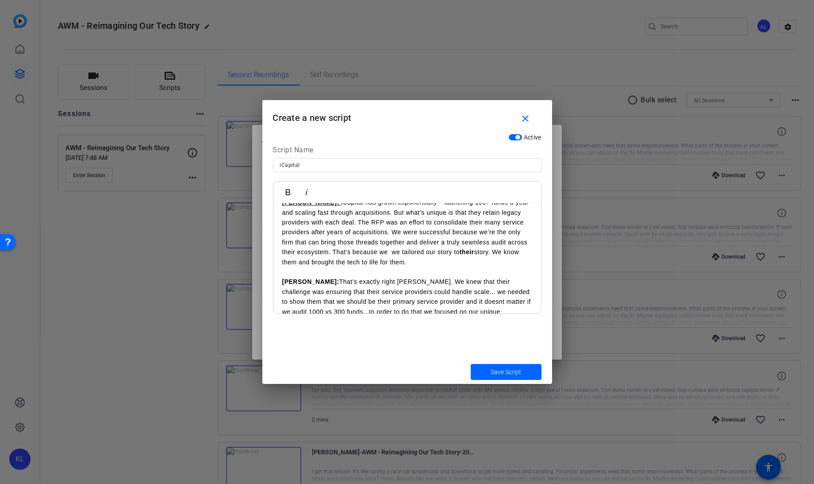
scroll to position [0, 0]
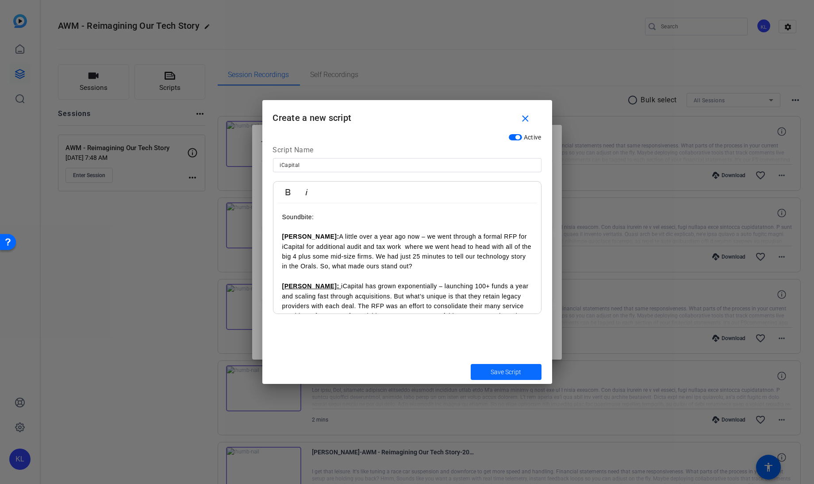
click at [493, 369] on span "Save Script" at bounding box center [506, 371] width 31 height 9
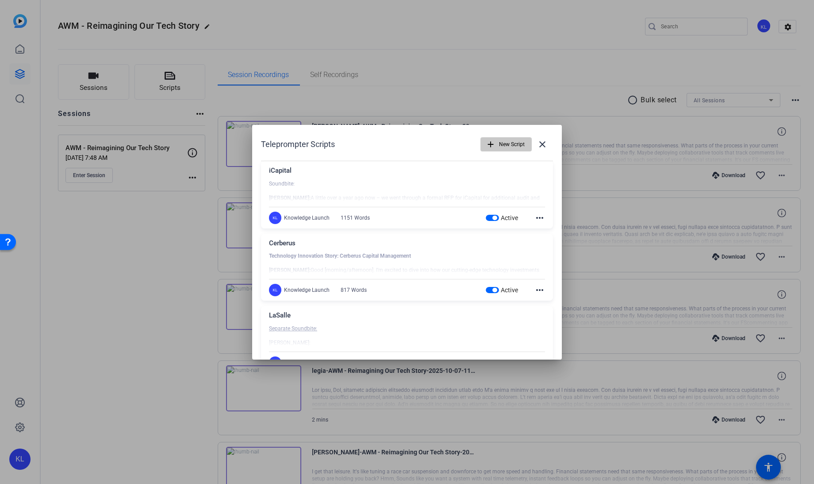
click at [491, 149] on span "button" at bounding box center [506, 144] width 50 height 21
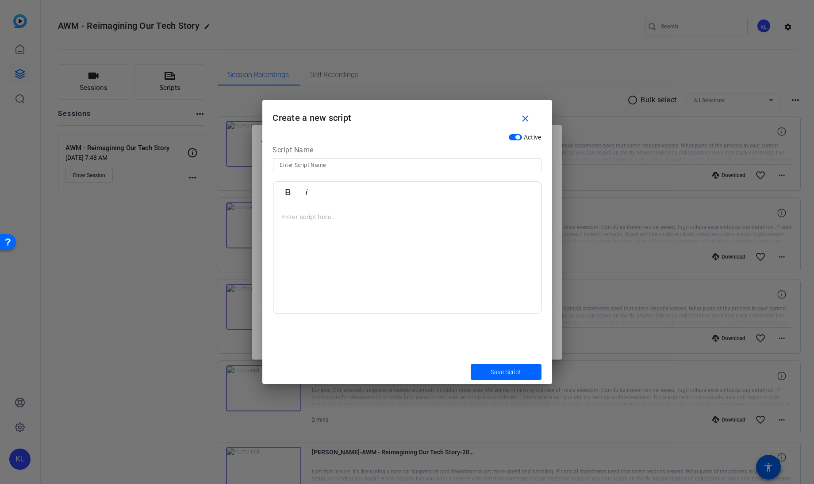
click at [343, 172] on div at bounding box center [407, 177] width 269 height 10
click at [321, 161] on input at bounding box center [407, 165] width 254 height 11
type input "[PERSON_NAME] Capital"
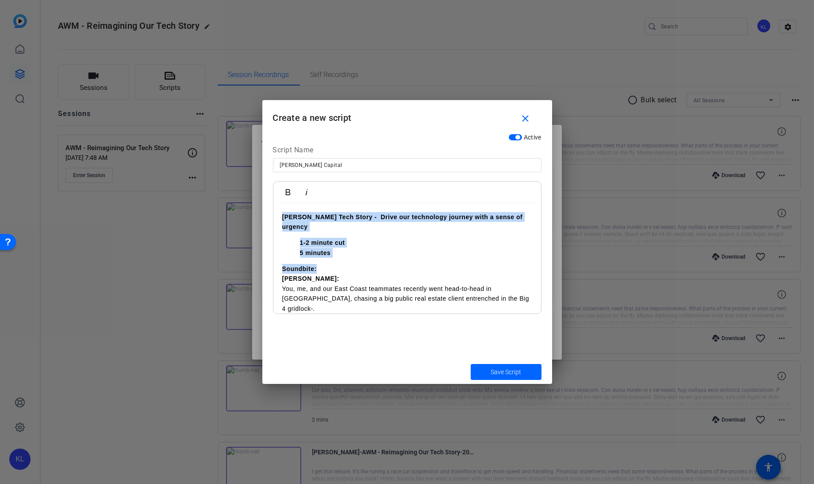
drag, startPoint x: 345, startPoint y: 248, endPoint x: 281, endPoint y: 202, distance: 78.0
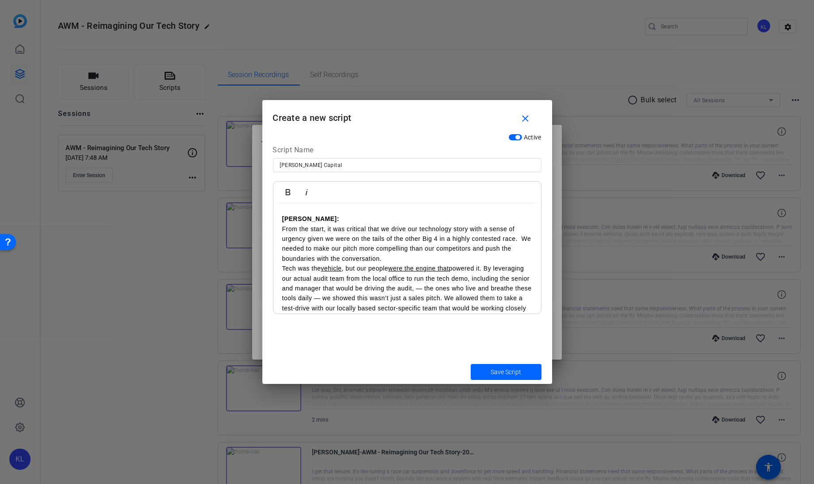
scroll to position [69, 0]
click at [284, 235] on p "From the start, it was critical that we drive our technology story with a sense…" at bounding box center [407, 277] width 250 height 109
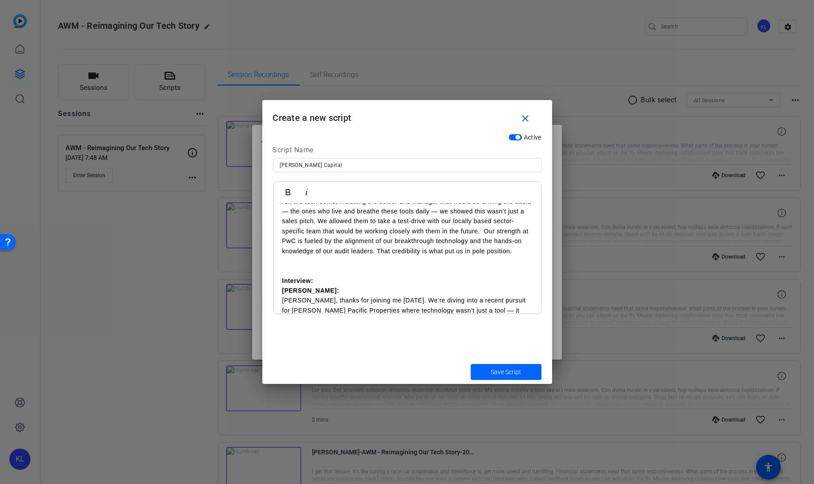
scroll to position [150, 0]
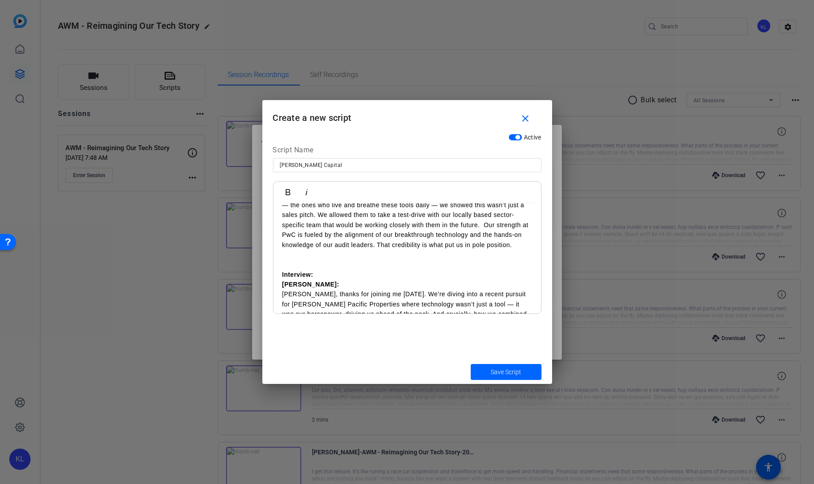
click at [289, 262] on p at bounding box center [407, 264] width 250 height 10
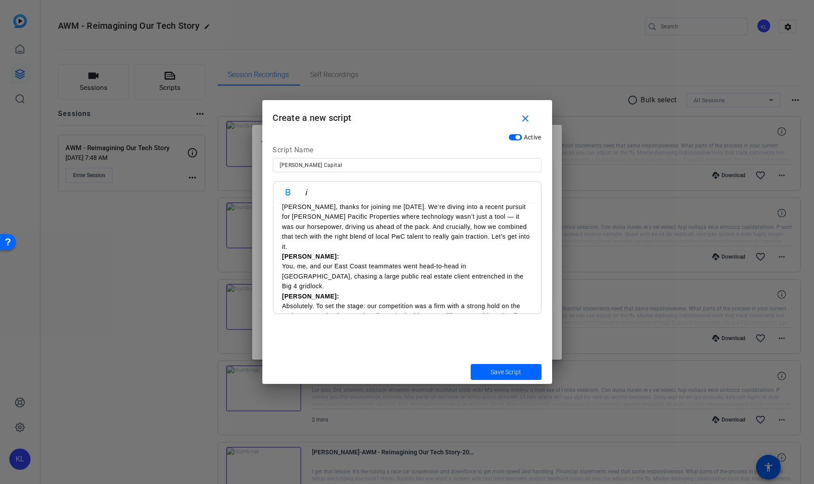
scroll to position [177, 0]
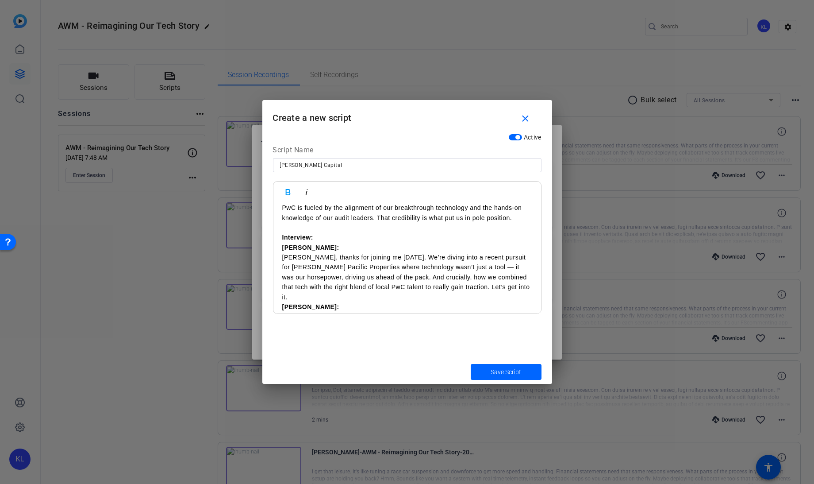
click at [312, 238] on strong "Interview:" at bounding box center [297, 237] width 31 height 7
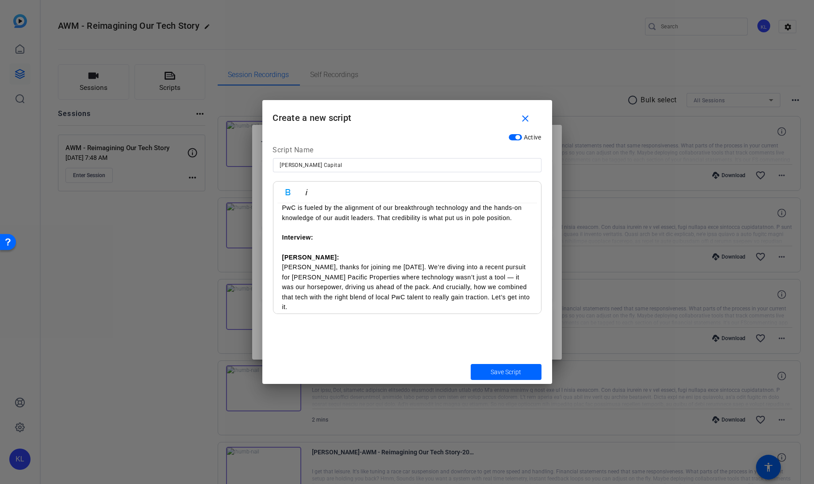
scroll to position [220, 0]
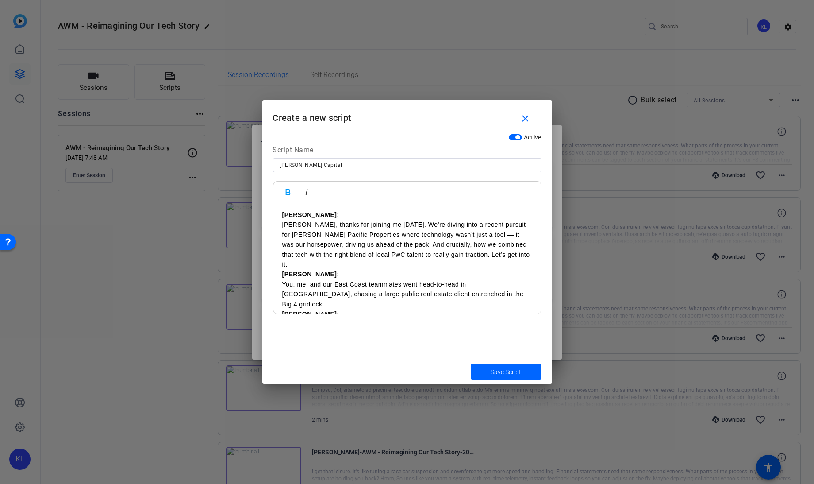
click at [485, 256] on p "[PERSON_NAME]: [PERSON_NAME], thanks for joining me [DATE]. We’re diving into a…" at bounding box center [407, 239] width 250 height 59
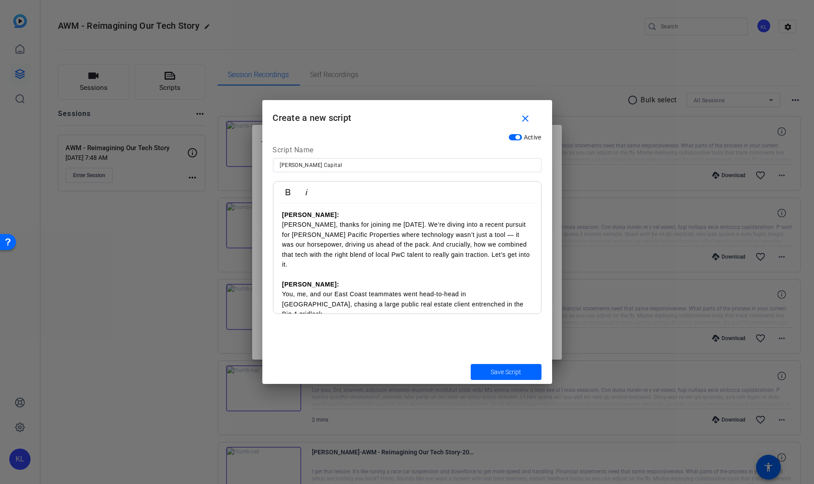
click at [450, 292] on p "[PERSON_NAME]: You, me, and our East Coast teammates went head-to-head in [GEOG…" at bounding box center [407, 299] width 250 height 40
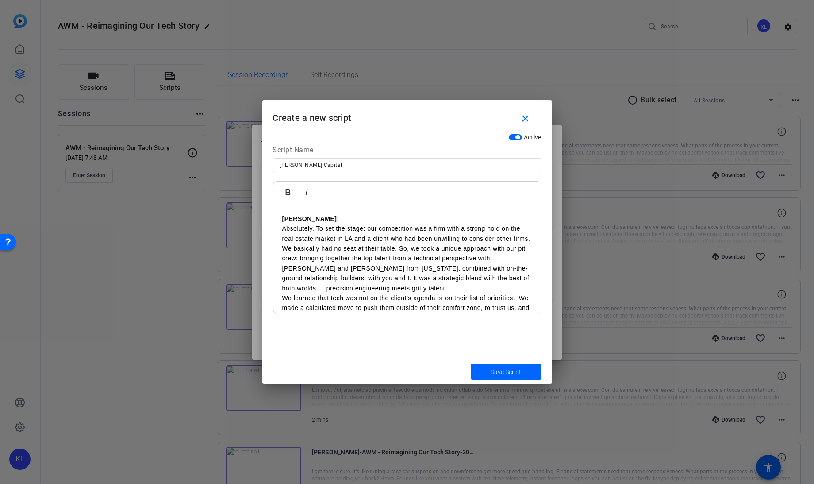
scroll to position [337, 0]
click at [282, 291] on p "We learned that tech was not on the client’s agenda or on their list of priorit…" at bounding box center [407, 316] width 250 height 50
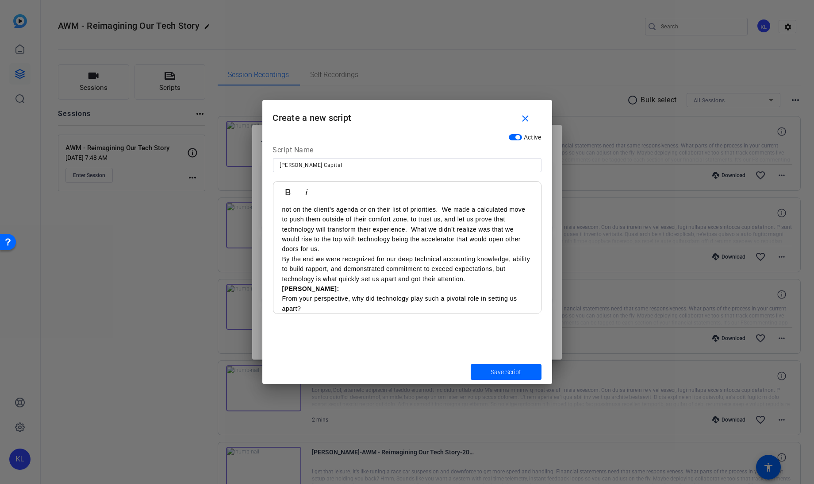
scroll to position [426, 0]
click at [281, 238] on div "Soundbite: [PERSON_NAME]: You, me, and our East Coast teammates recently went h…" at bounding box center [407, 335] width 268 height 1117
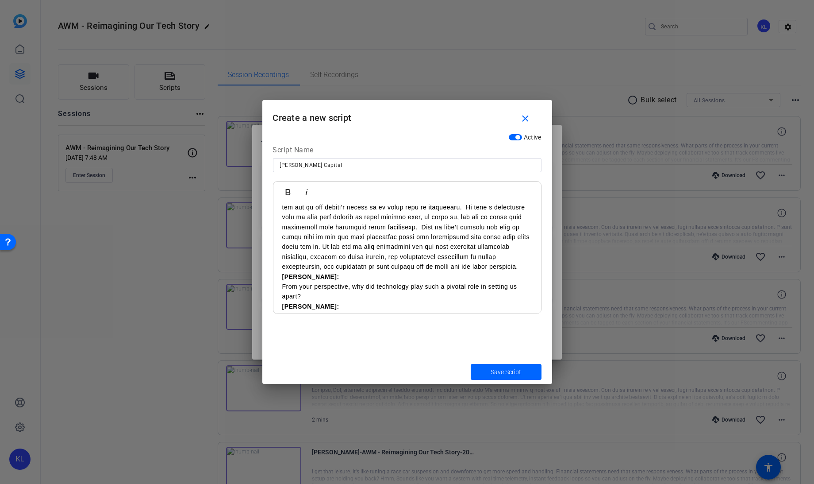
click at [520, 246] on p at bounding box center [407, 202] width 250 height 139
click at [308, 281] on p "From your perspective, why did technology play such a pivotal role in setting u…" at bounding box center [407, 291] width 250 height 20
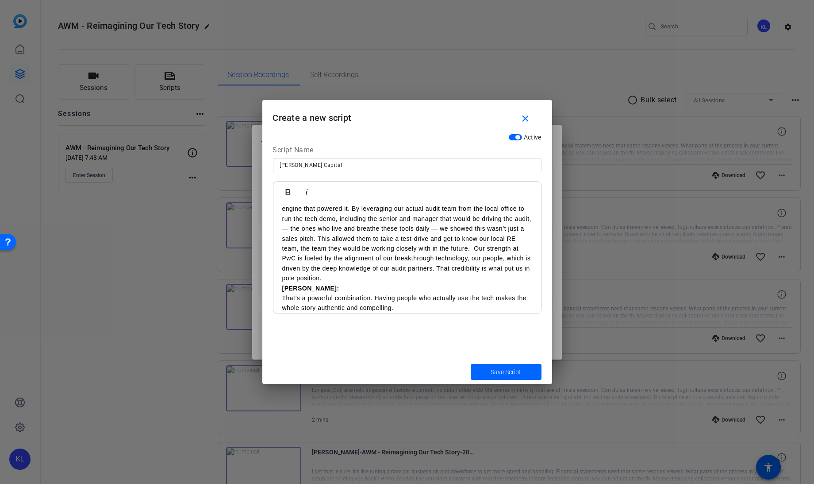
scroll to position [564, 0]
click at [377, 251] on p "[PERSON_NAME]: I truly believe this was pivotal -- Tech was the vehicle, but ou…" at bounding box center [407, 232] width 250 height 99
click at [368, 254] on p "[PERSON_NAME]: I truly believe this was pivotal -- Tech was the vehicle, but ou…" at bounding box center [407, 232] width 250 height 99
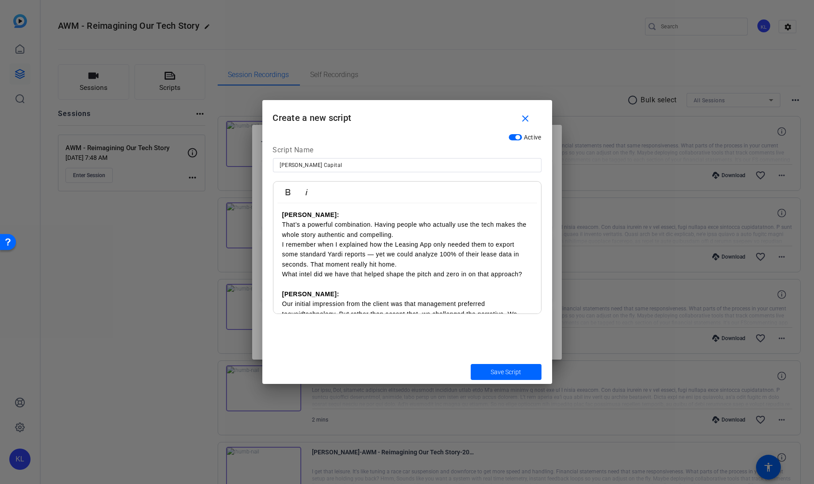
scroll to position [624, 0]
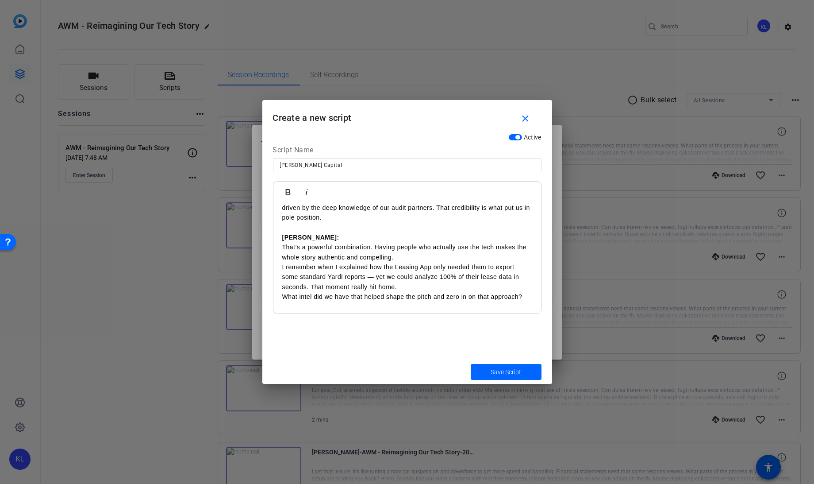
click at [281, 244] on div "Soundbite: [PERSON_NAME]: You, me, and our East Coast teammates recently went h…" at bounding box center [407, 148] width 268 height 1137
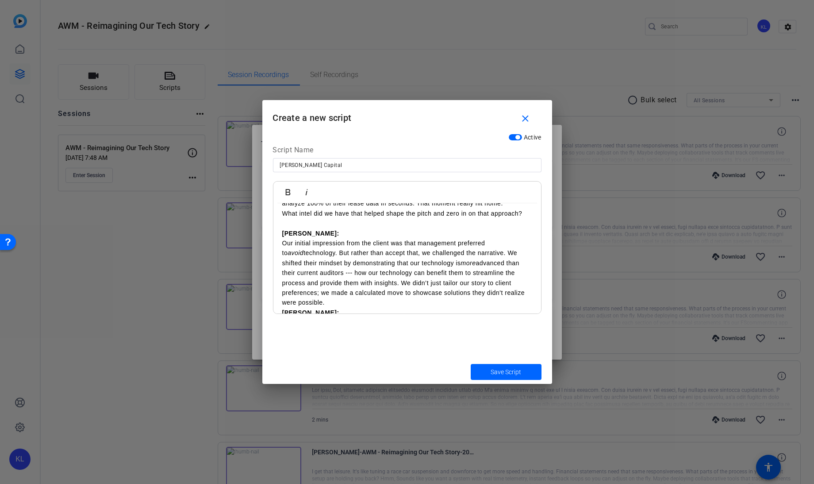
scroll to position [697, 0]
click at [327, 281] on p "Our initial impression from the client was that management preferred to avoid t…" at bounding box center [407, 272] width 250 height 69
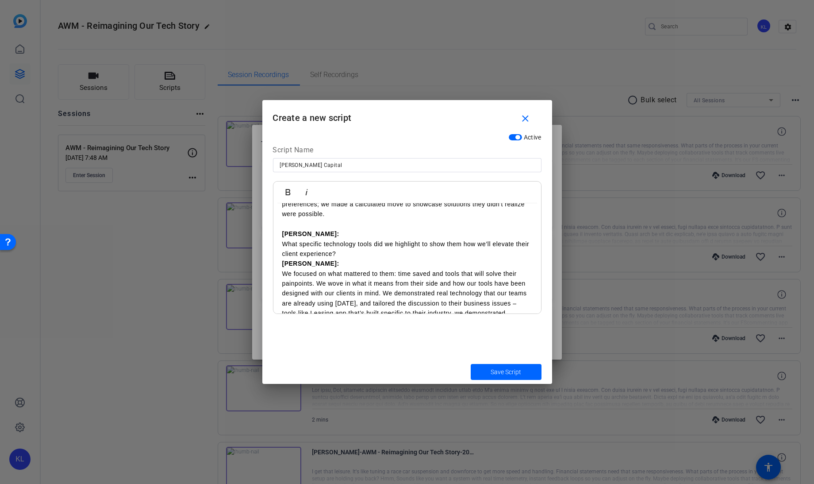
scroll to position [799, 0]
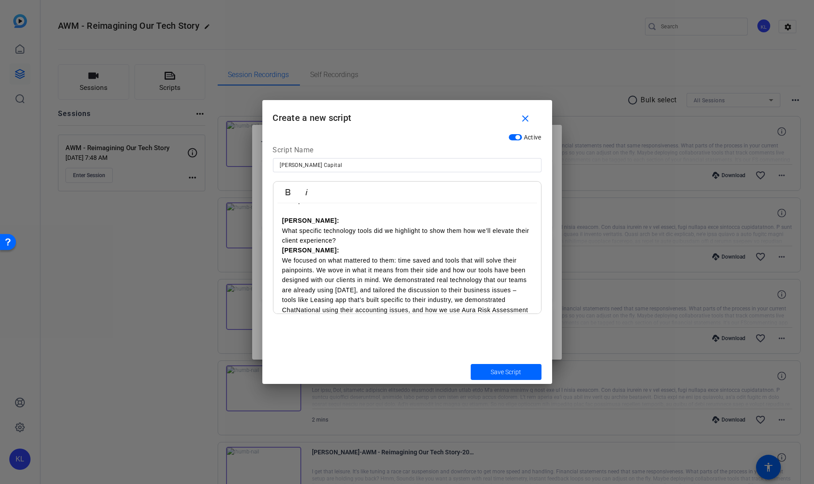
click at [353, 223] on p "[PERSON_NAME]: What specific technology tools did we highlight to show them how…" at bounding box center [407, 231] width 250 height 30
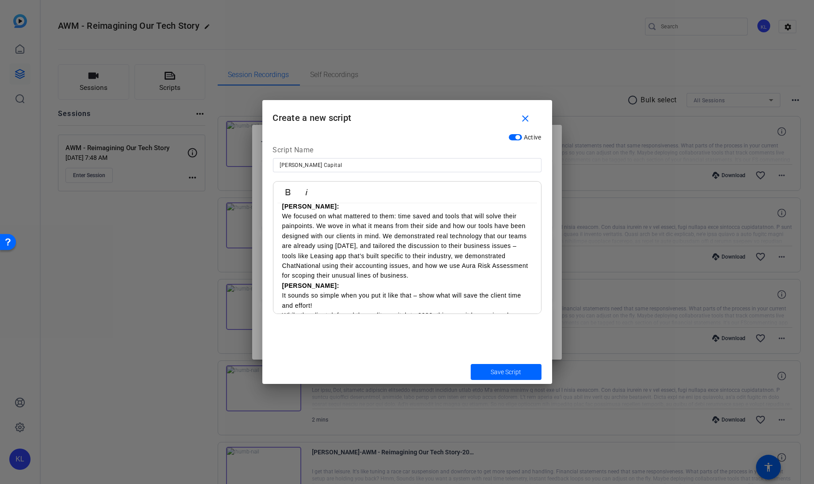
click at [460, 257] on p "[PERSON_NAME]: We focused on what mattered to them: time saved and tools that w…" at bounding box center [407, 240] width 250 height 79
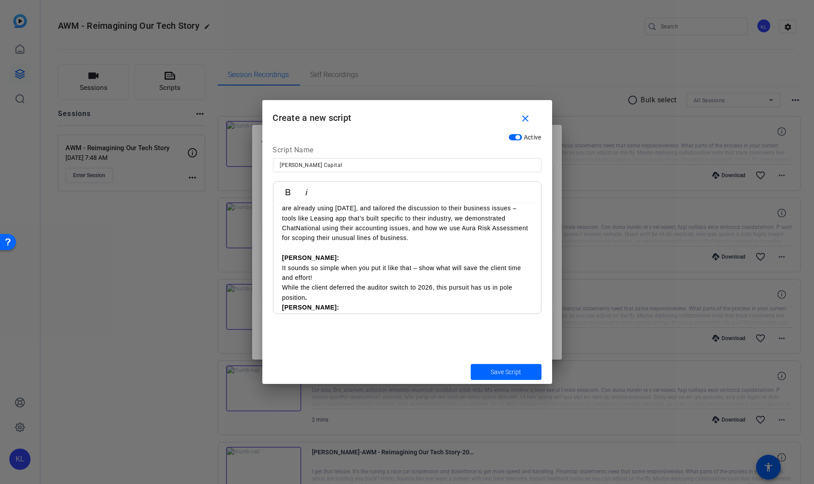
scroll to position [891, 0]
click at [283, 281] on p "While the client deferred the auditor switch to 2026, this pursuit has us in po…" at bounding box center [407, 291] width 250 height 20
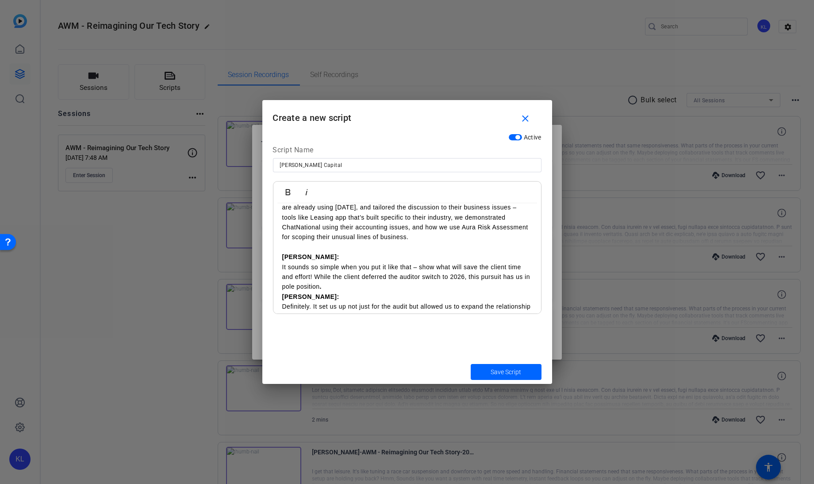
click at [343, 264] on p "It sounds so simple when you put it like that – show what will save the client …" at bounding box center [407, 277] width 250 height 30
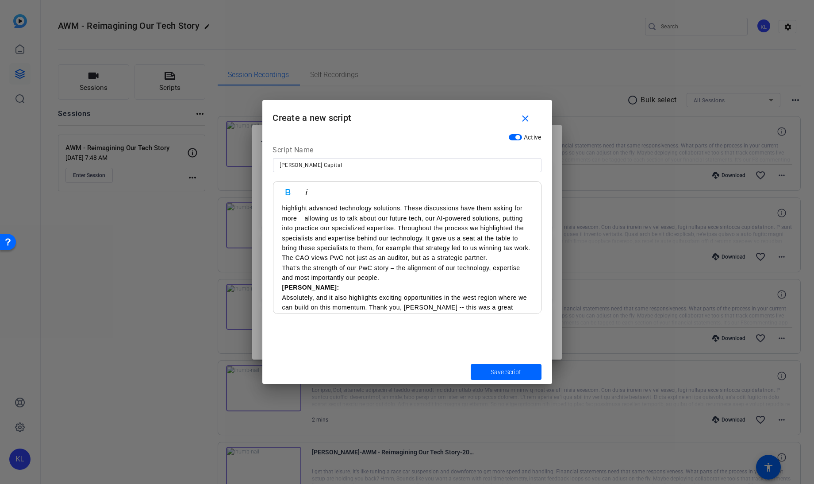
scroll to position [1021, 0]
click at [283, 261] on p "That’s the strength of our PwC story – the alignment of our technology, experti…" at bounding box center [407, 271] width 250 height 20
click at [455, 258] on p "Definitely. It set us up not just for the audit but allowed us to expand the re…" at bounding box center [407, 231] width 250 height 99
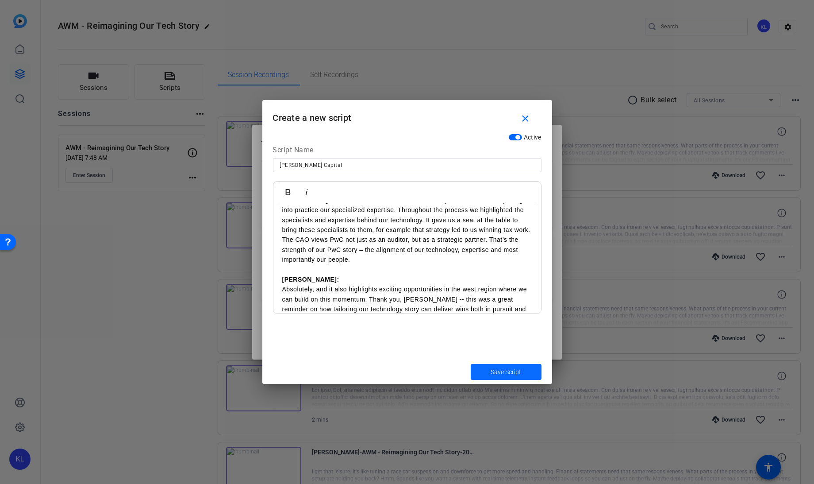
click at [503, 367] on span "Save Script" at bounding box center [506, 371] width 31 height 9
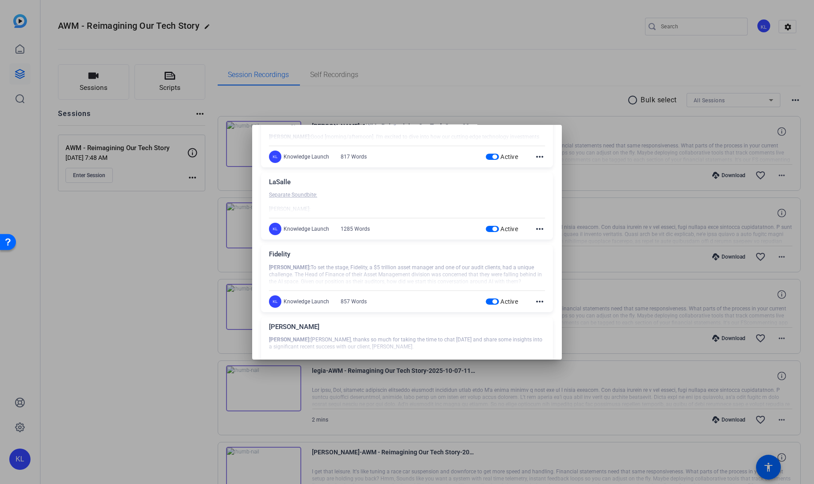
scroll to position [207, 0]
